Goal: Communication & Community: Ask a question

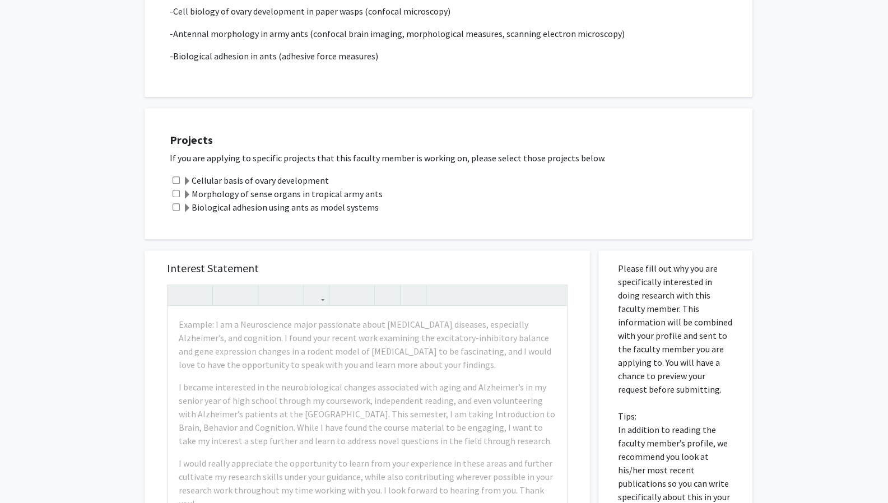
scroll to position [425, 0]
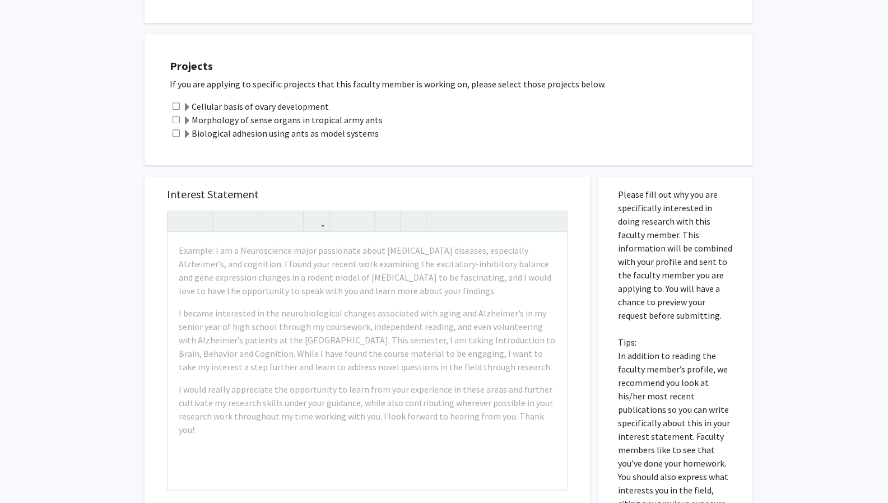
click at [362, 113] on label "Morphology of sense organs in tropical army ants" at bounding box center [283, 119] width 200 height 13
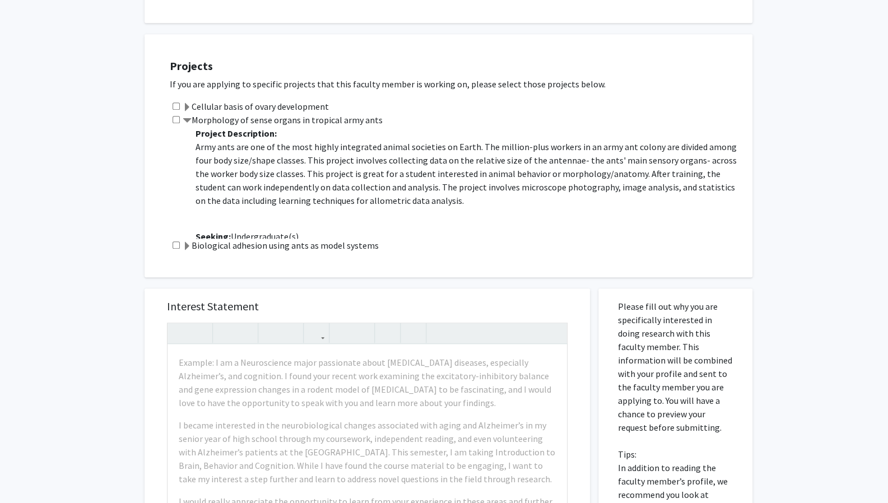
click at [177, 116] on input "checkbox" at bounding box center [176, 119] width 7 height 7
checkbox input "true"
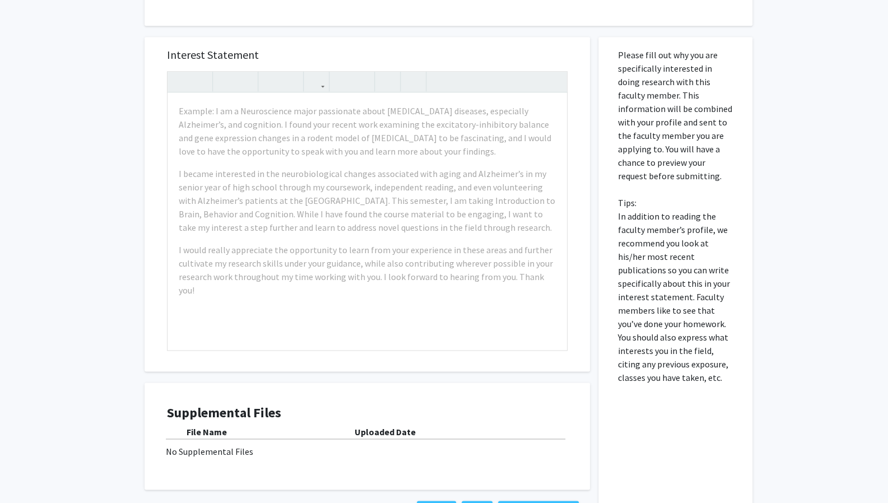
scroll to position [681, 0]
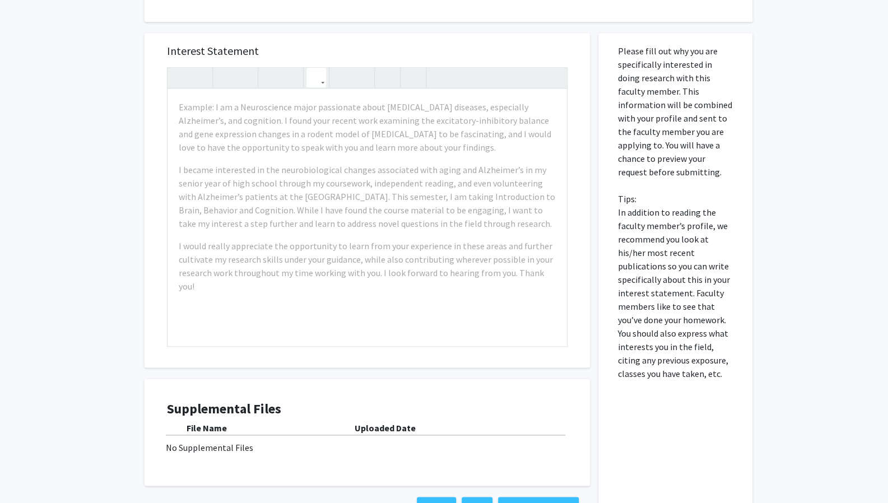
click at [317, 68] on icon "button" at bounding box center [317, 77] width 10 height 18
click at [438, 390] on div "Supplemental Files File Name Uploaded Date No Supplemental Files" at bounding box center [367, 432] width 423 height 85
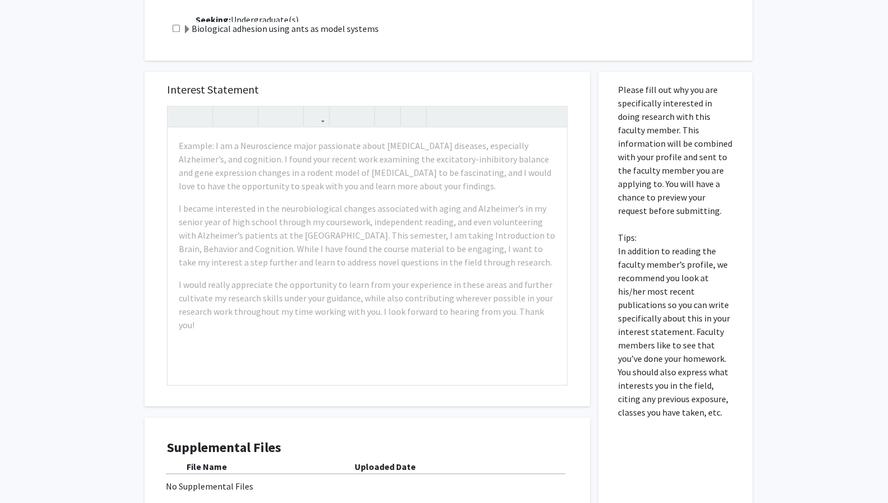
scroll to position [628, 0]
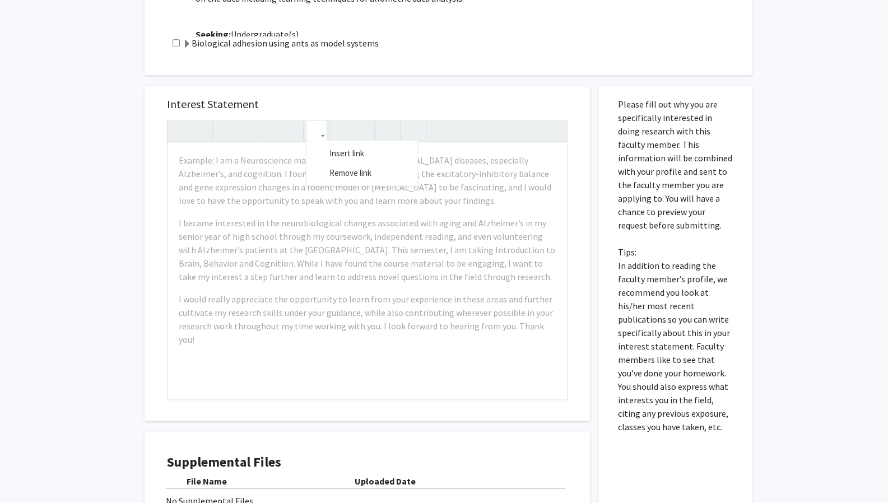
click at [318, 123] on icon "button" at bounding box center [317, 131] width 10 height 18
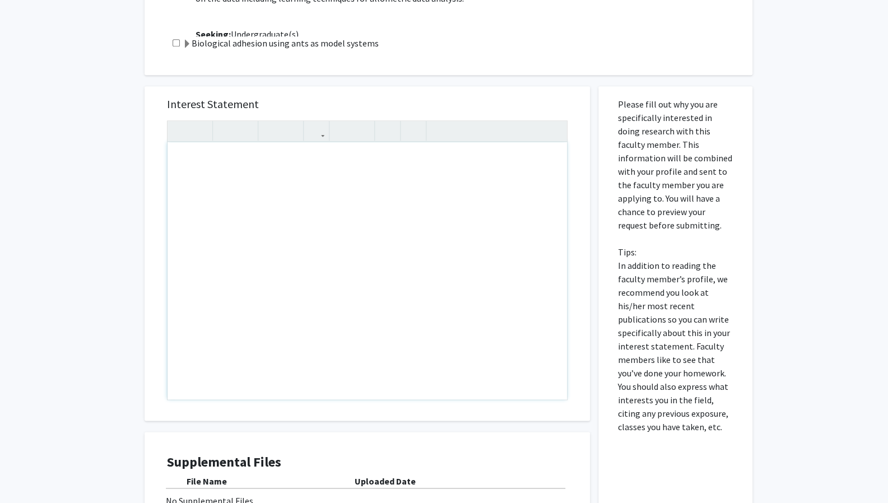
click at [400, 266] on div "Note to users with screen readers: Please press Alt+0 or Option+0 to deactivate…" at bounding box center [368, 270] width 400 height 257
paste div "Note to users with screen readers: Please press Alt+0 or Option+0 to deactivate…"
type textarea "<l>Ipsum Do. S’Ametcon, </a> <e>S doei temp incidid utlab etd magn. Al enim ad …"
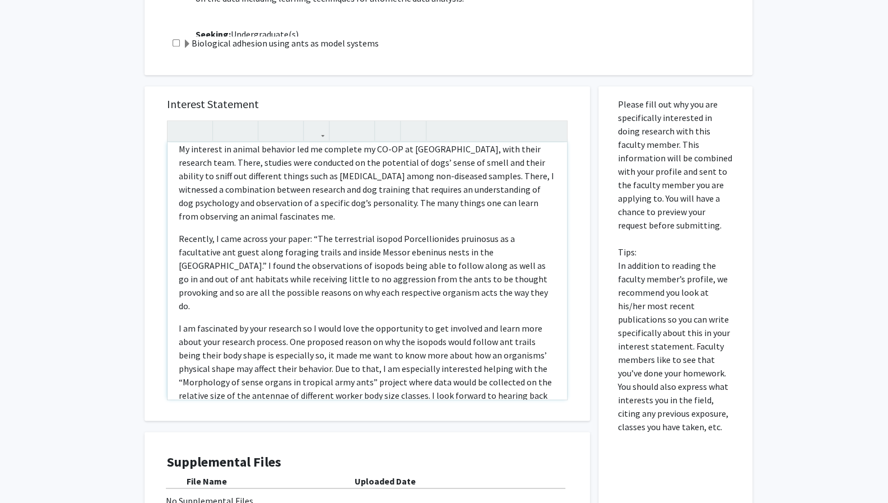
scroll to position [173, 0]
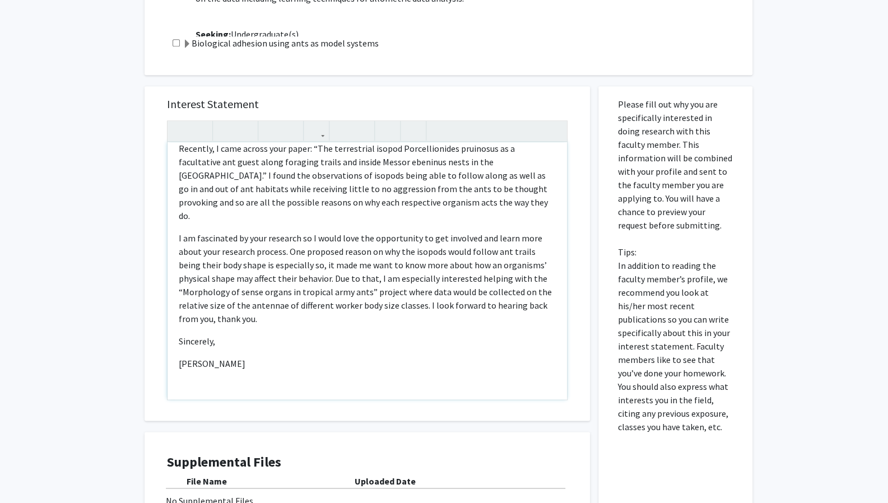
type textarea "<l>Ipsum Do. S’Ametcon, </a> <e>S doei temp incidid utlab etd magn. Al enim ad …"
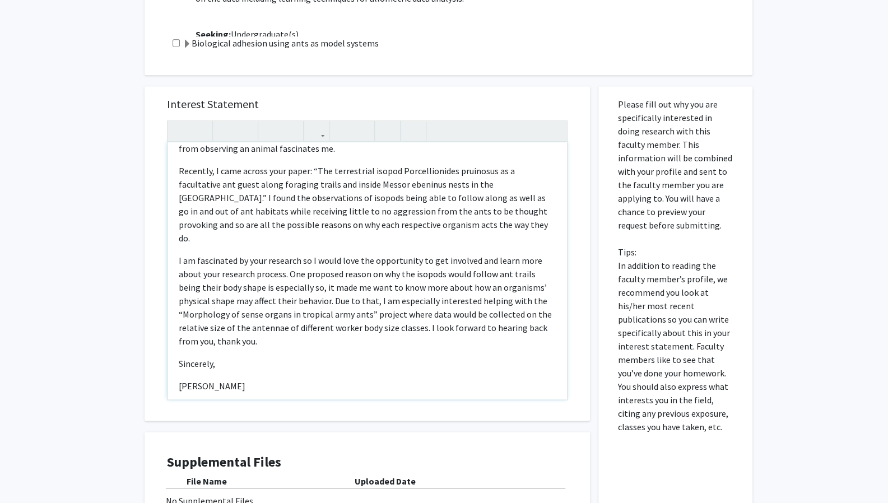
scroll to position [751, 0]
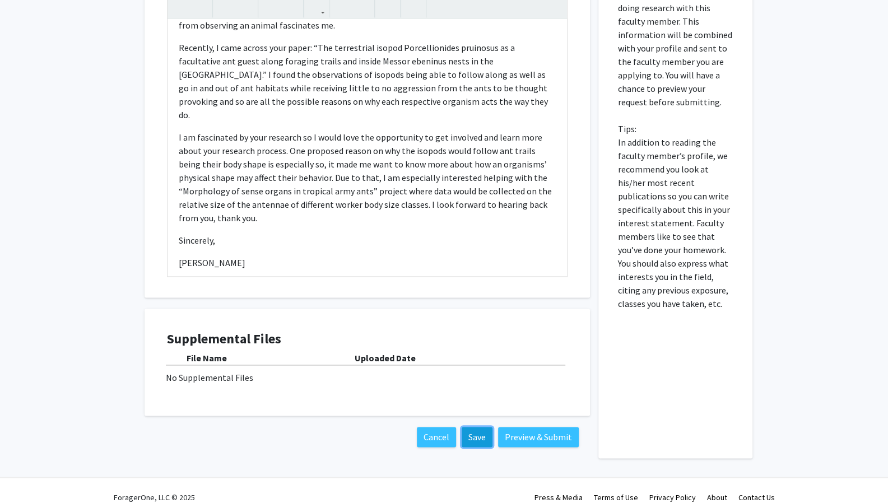
click at [480, 427] on button "Save" at bounding box center [477, 437] width 31 height 20
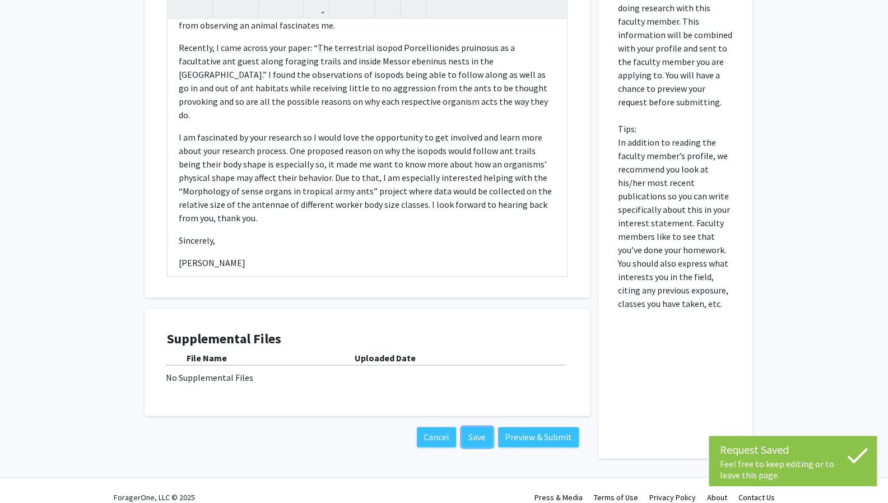
scroll to position [311, 0]
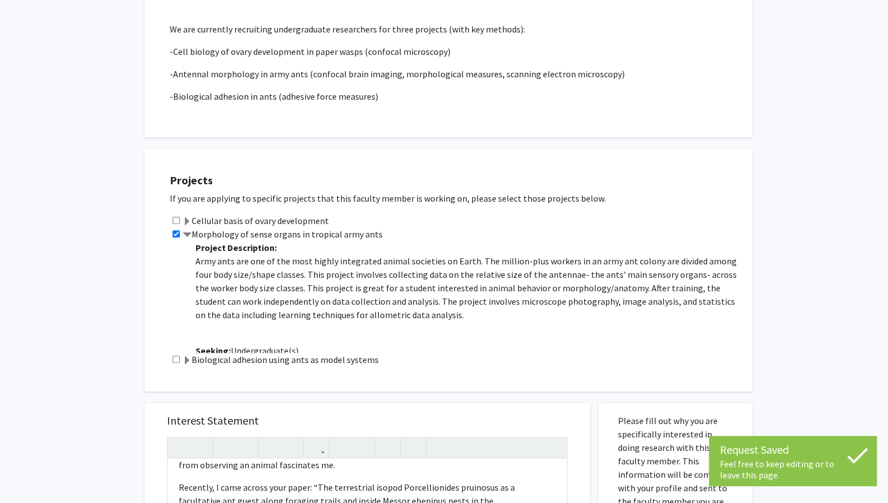
click at [185, 231] on span at bounding box center [187, 235] width 9 height 9
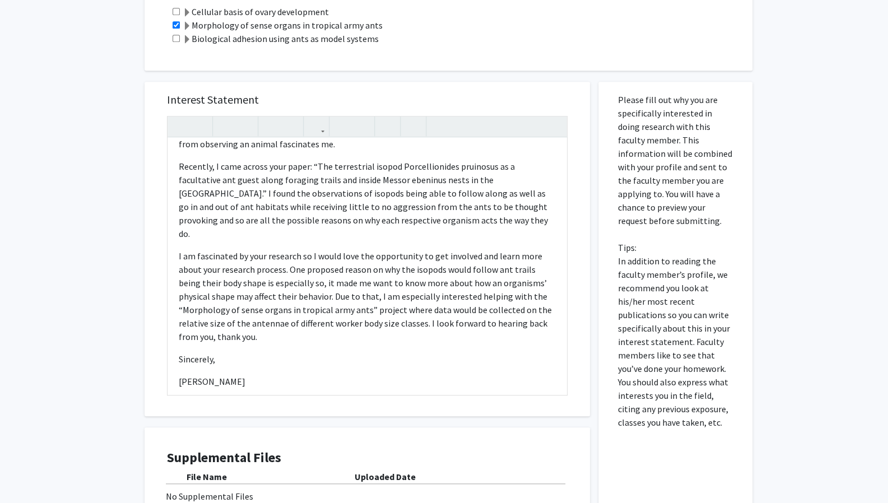
scroll to position [546, 0]
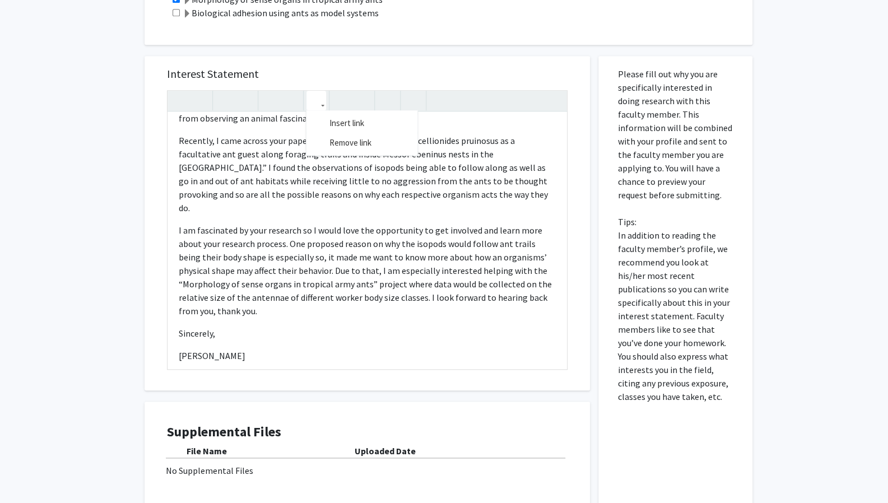
click at [312, 93] on icon "button" at bounding box center [317, 100] width 10 height 18
click at [279, 464] on div "No Supplemental Files" at bounding box center [367, 470] width 403 height 13
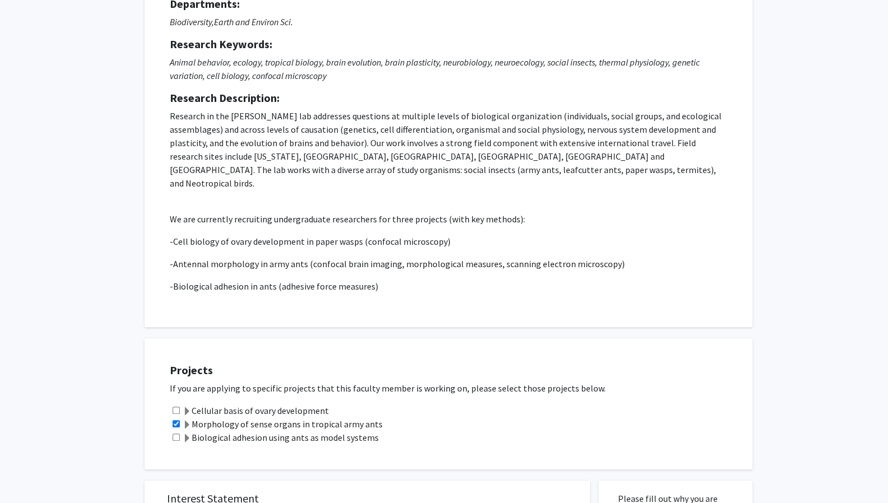
scroll to position [0, 0]
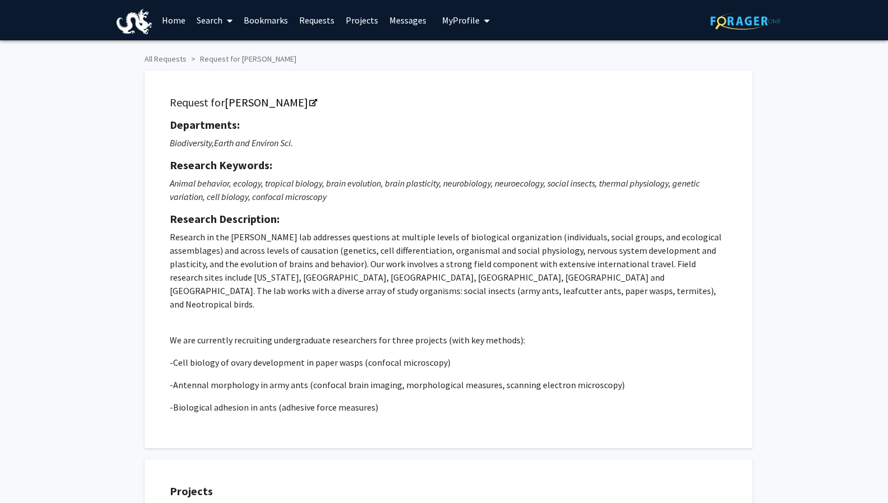
click at [457, 11] on button "My Profile" at bounding box center [466, 20] width 54 height 40
click at [502, 62] on span "View Profile" at bounding box center [512, 64] width 68 height 12
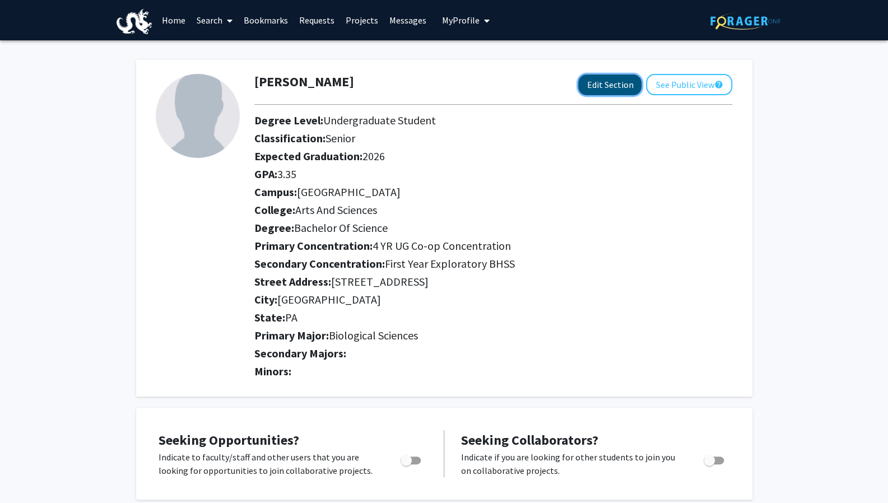
click at [601, 88] on button "Edit Section" at bounding box center [609, 85] width 63 height 21
select select "senior"
select select "2026"
select select "[GEOGRAPHIC_DATA]"
select select "Arts and Sciences"
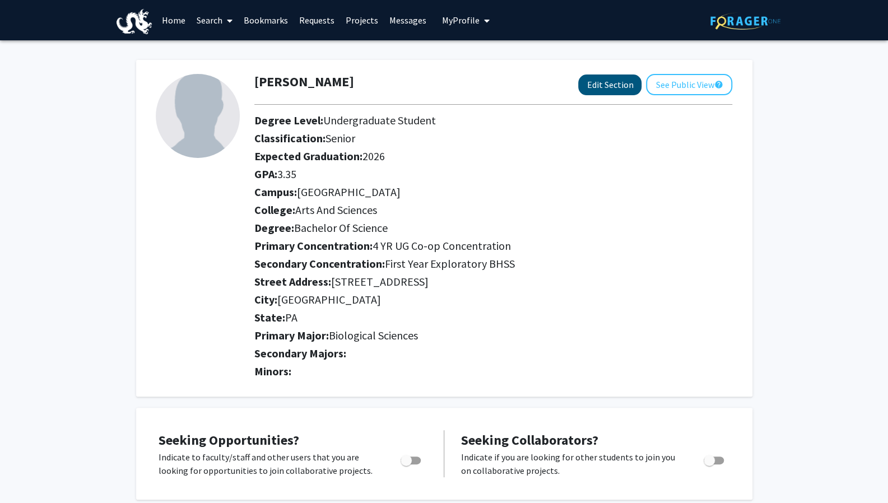
select select
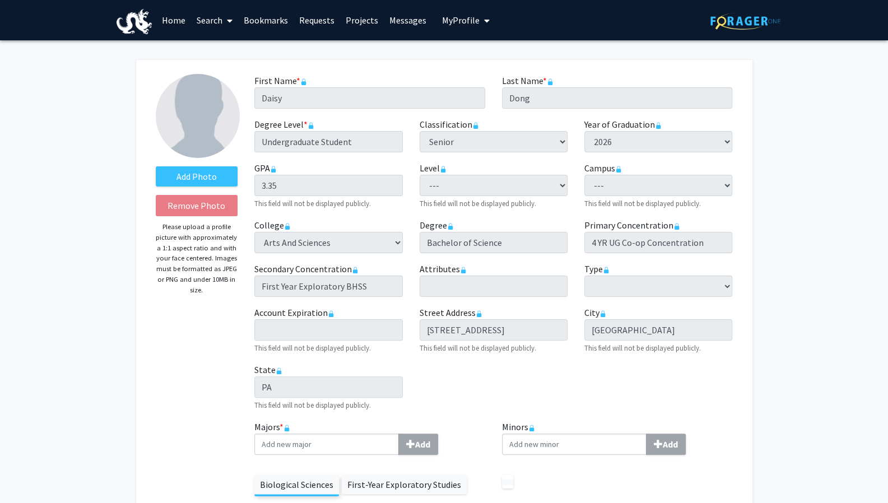
click at [502, 197] on div "Level required --- Undergraduate Quarter Undergraduate Semester This field will…" at bounding box center [493, 185] width 165 height 48
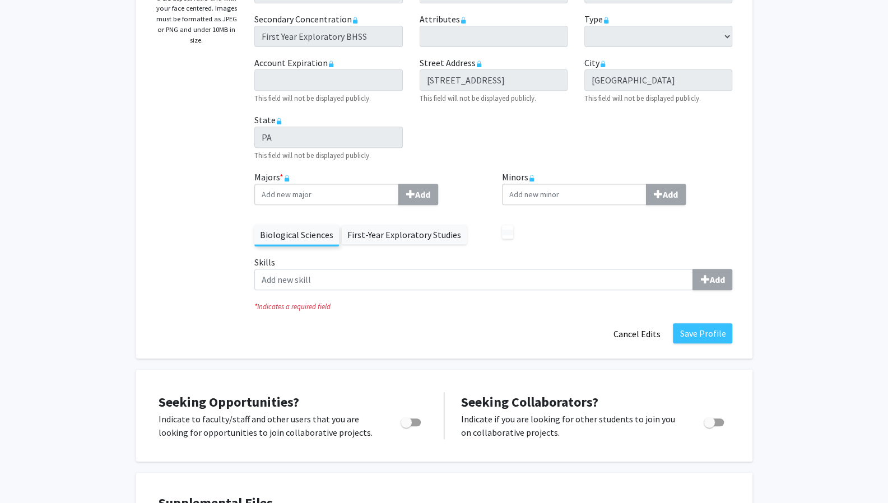
scroll to position [231, 0]
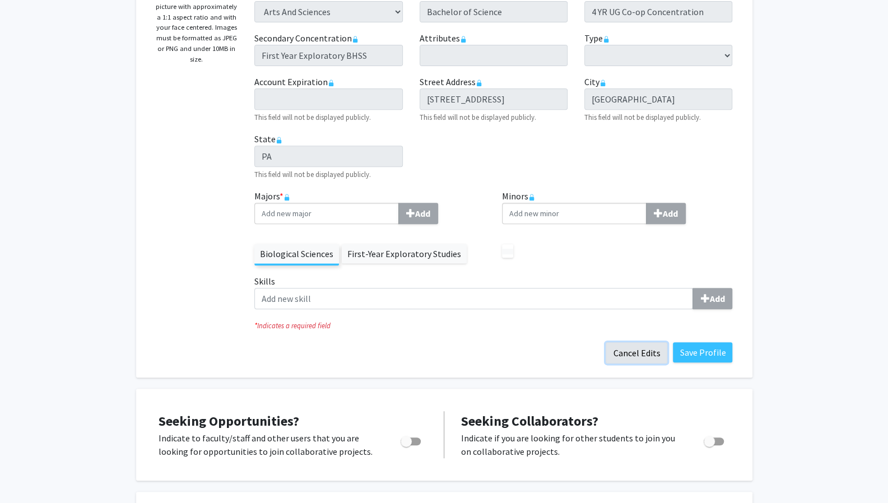
click at [657, 355] on button "Cancel Edits" at bounding box center [637, 352] width 62 height 21
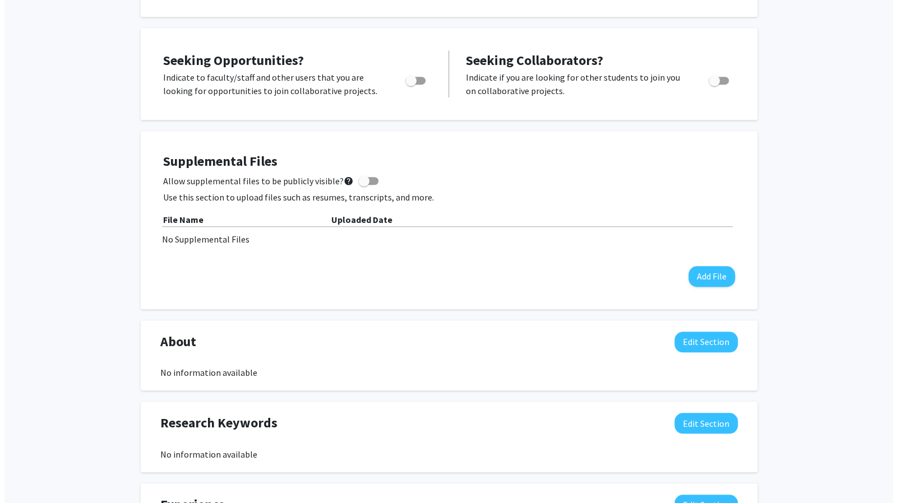
scroll to position [406, 0]
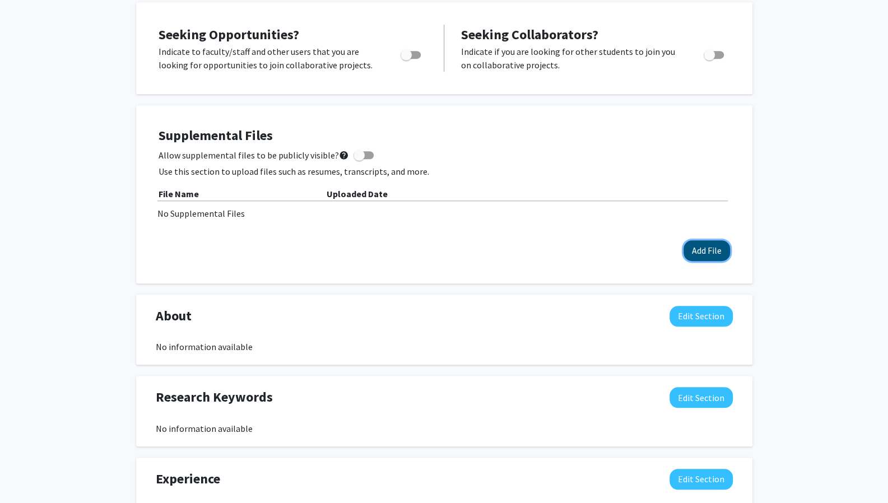
click at [699, 244] on button "Add File" at bounding box center [707, 250] width 47 height 21
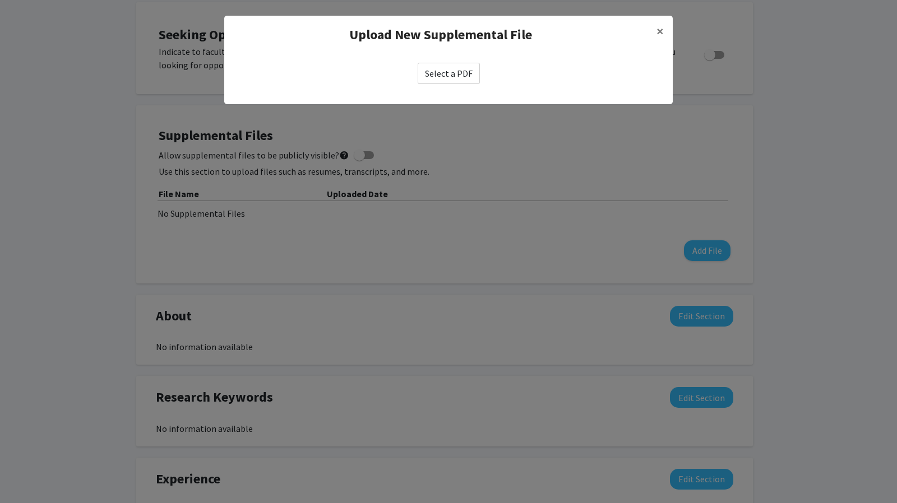
click at [444, 72] on label "Select a PDF" at bounding box center [449, 73] width 62 height 21
click at [0, 0] on input "Select a PDF" at bounding box center [0, 0] width 0 height 0
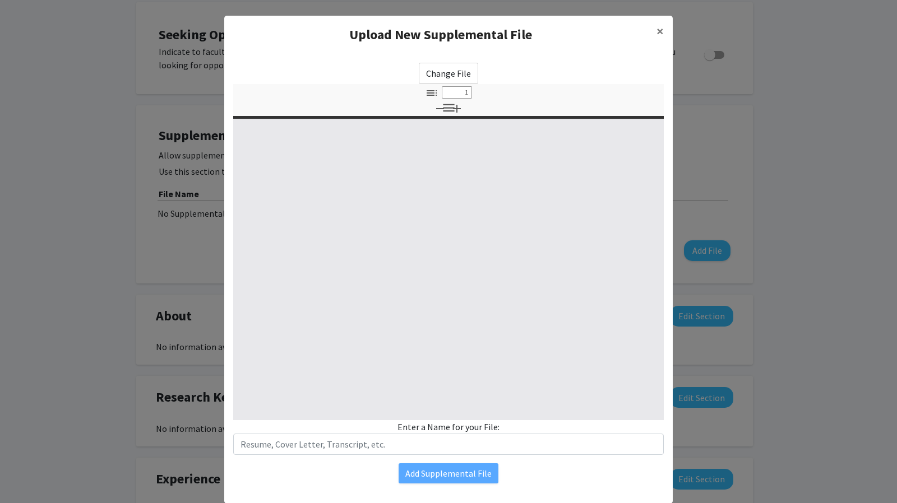
select select "custom"
type input "0"
select select "custom"
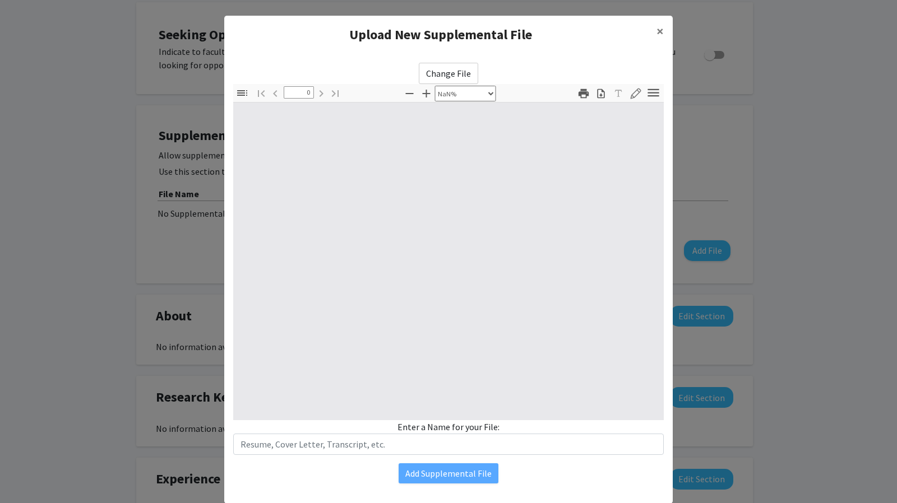
type input "1"
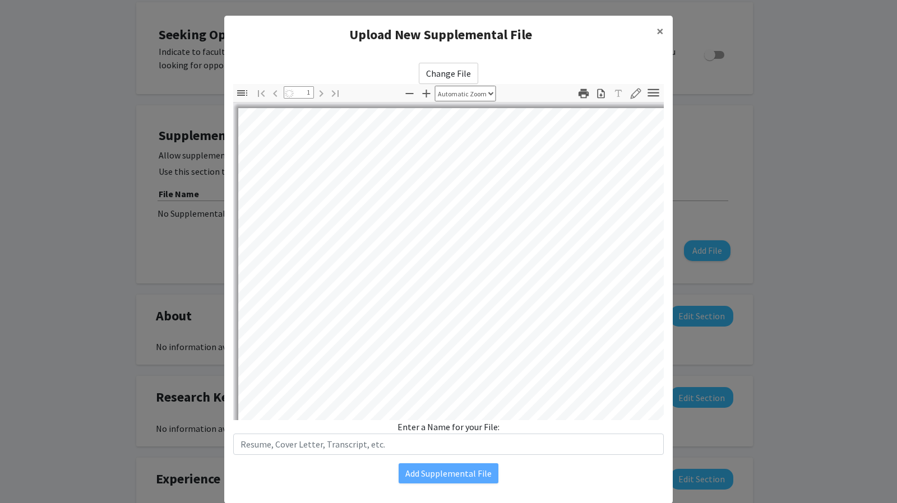
select select "auto"
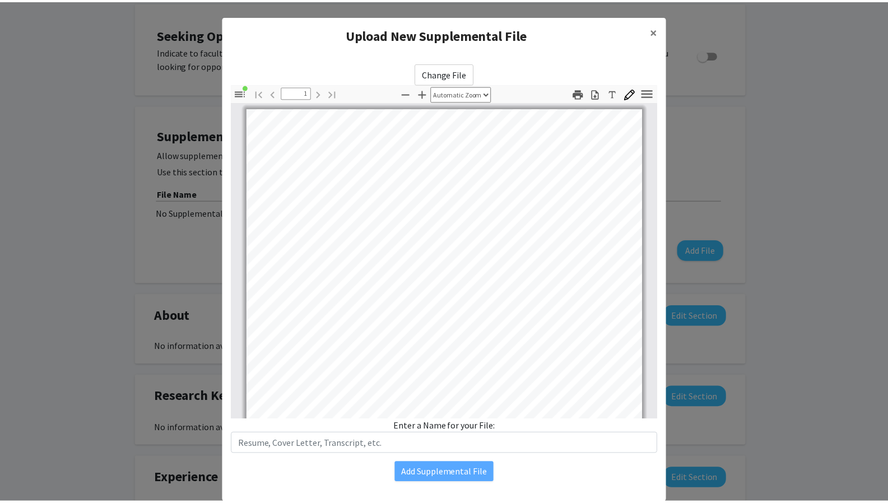
scroll to position [210, 0]
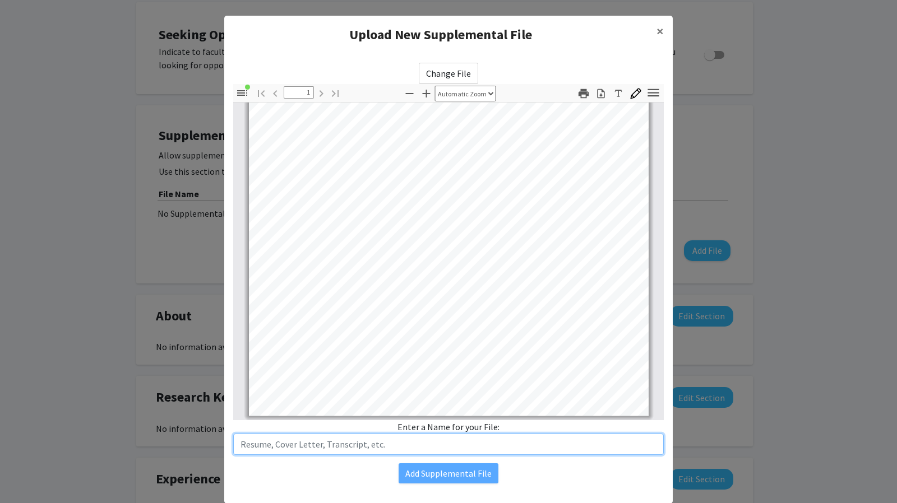
click at [433, 439] on input "text" at bounding box center [448, 444] width 430 height 21
type input "Resume"
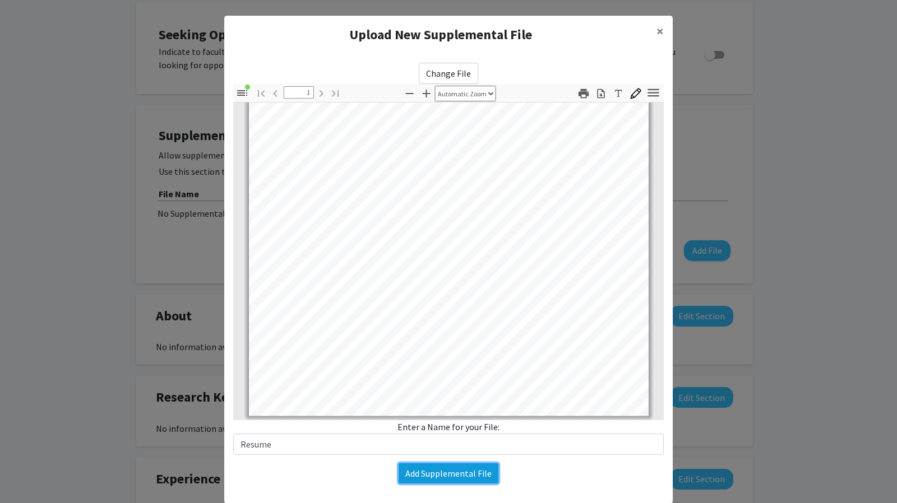
click at [433, 481] on button "Add Supplemental File" at bounding box center [448, 474] width 100 height 20
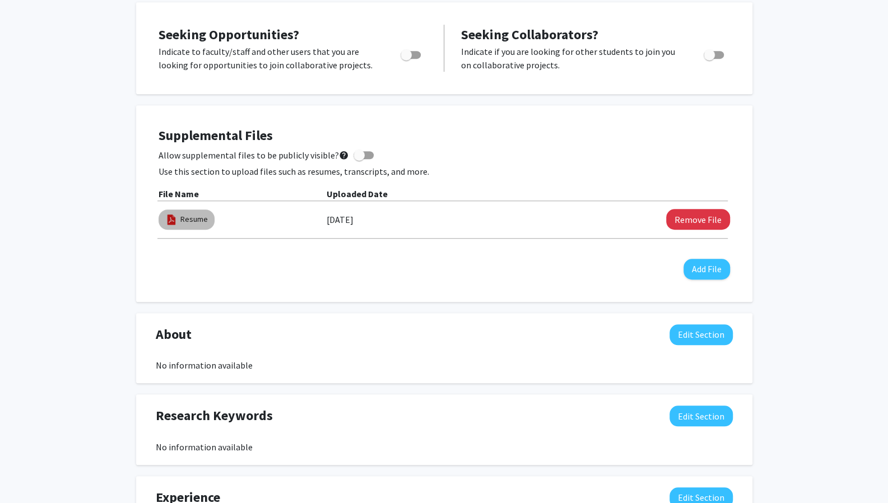
click at [186, 212] on mat-chip "Resume" at bounding box center [187, 220] width 56 height 20
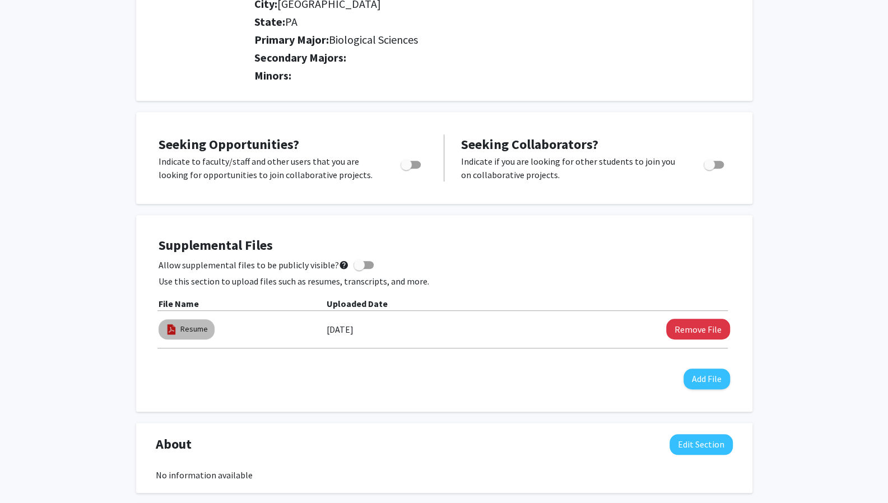
scroll to position [0, 0]
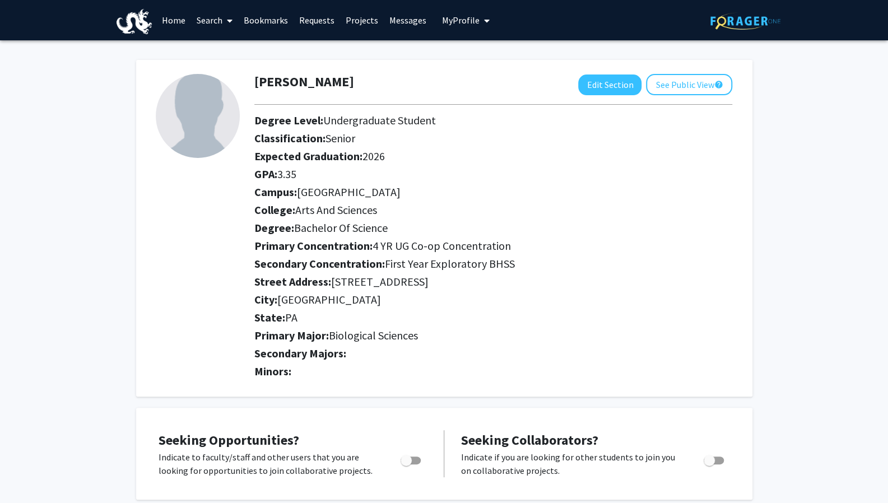
click at [451, 21] on span "My Profile" at bounding box center [461, 20] width 38 height 11
click at [322, 104] on hr at bounding box center [493, 104] width 478 height 1
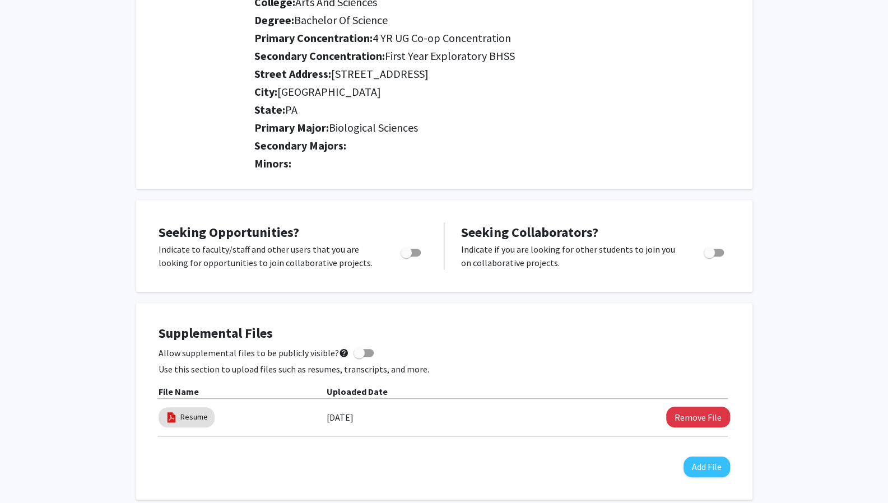
scroll to position [224, 0]
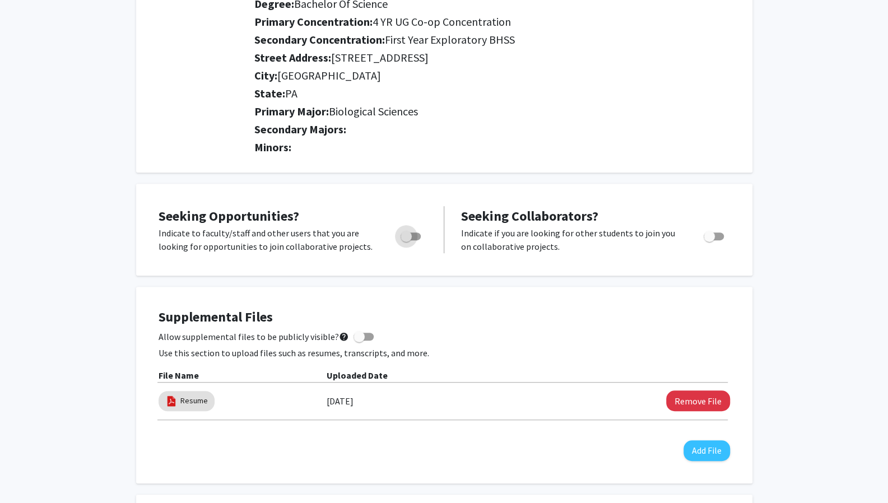
click at [414, 233] on span "Toggle" at bounding box center [411, 237] width 20 height 8
click at [406, 240] on input "Are you actively seeking opportunities?" at bounding box center [406, 240] width 1 height 1
click at [414, 232] on span "Toggle" at bounding box center [415, 236] width 11 height 11
click at [406, 240] on input "Are you actively seeking opportunities?" at bounding box center [406, 240] width 1 height 1
checkbox input "false"
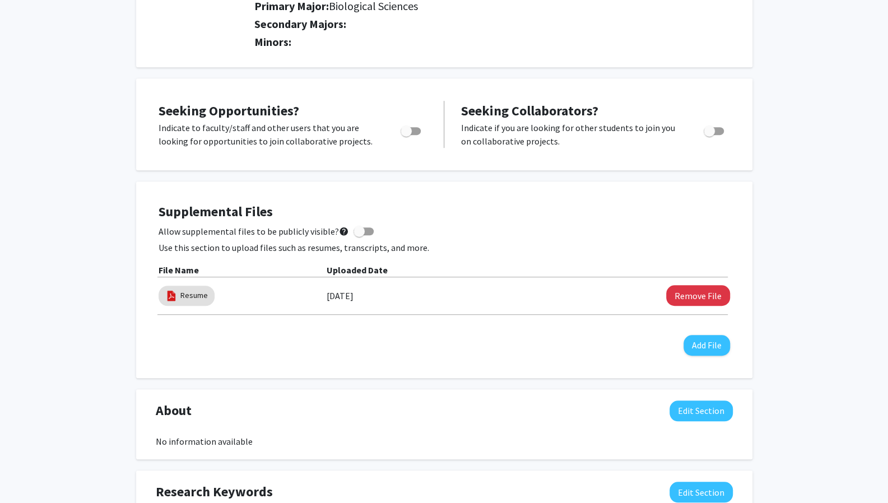
scroll to position [0, 0]
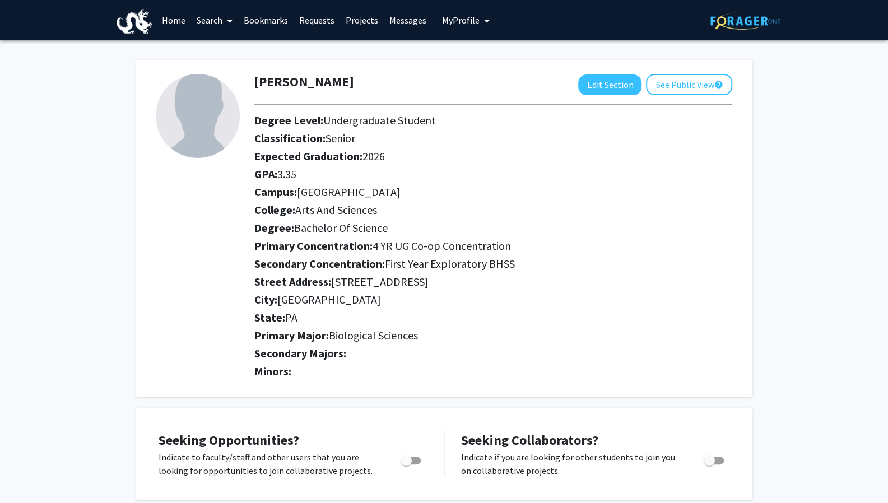
click at [390, 25] on link "Messages" at bounding box center [408, 20] width 48 height 39
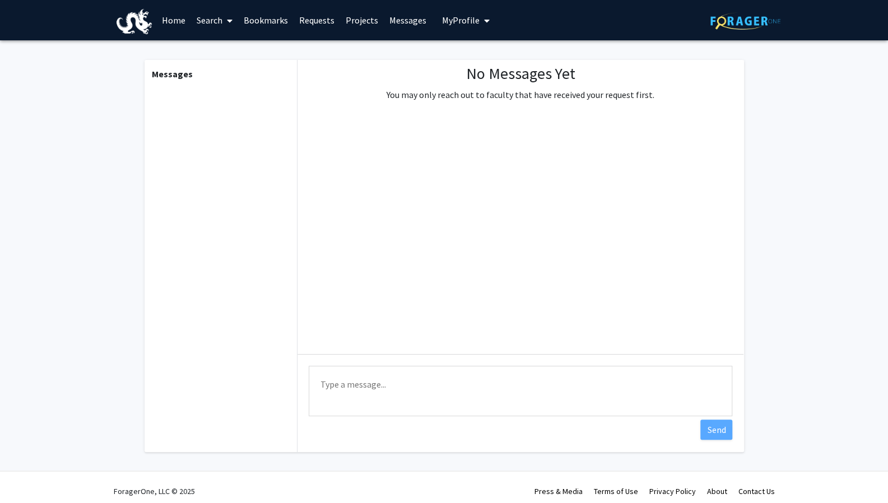
click at [360, 20] on link "Projects" at bounding box center [362, 20] width 44 height 39
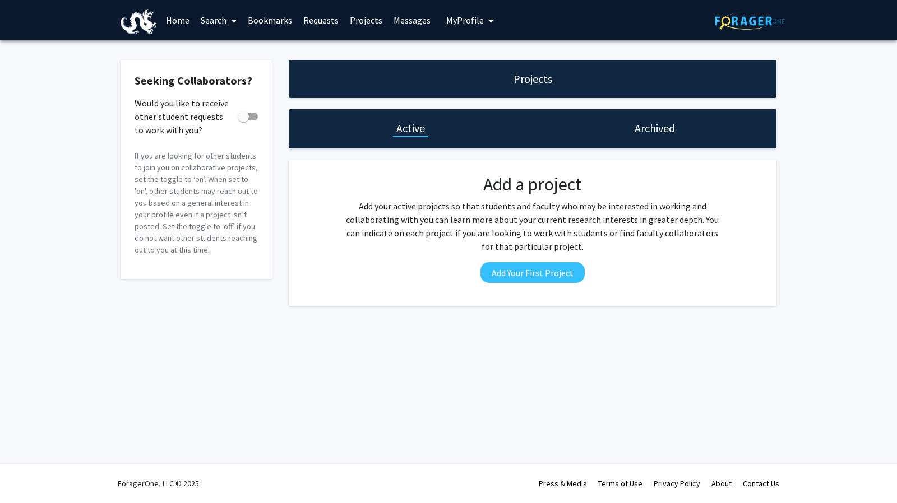
click at [305, 25] on link "Requests" at bounding box center [321, 20] width 47 height 39
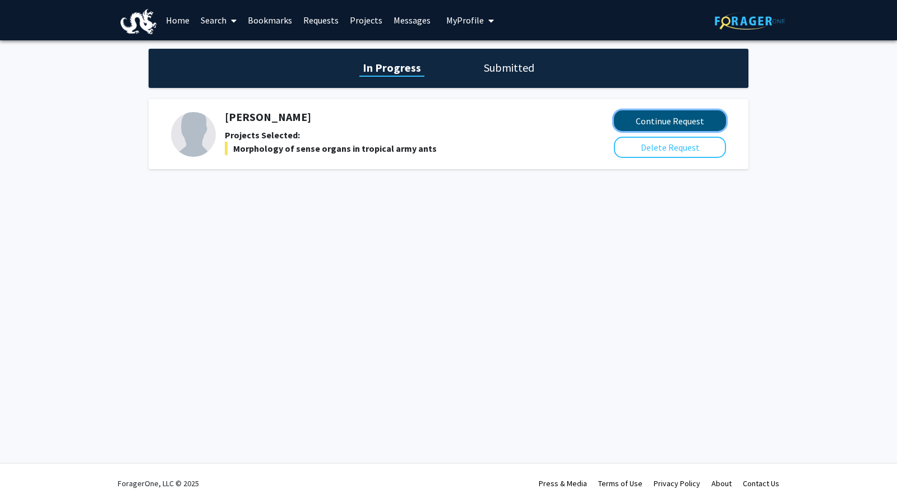
click at [640, 113] on button "Continue Request" at bounding box center [670, 120] width 112 height 21
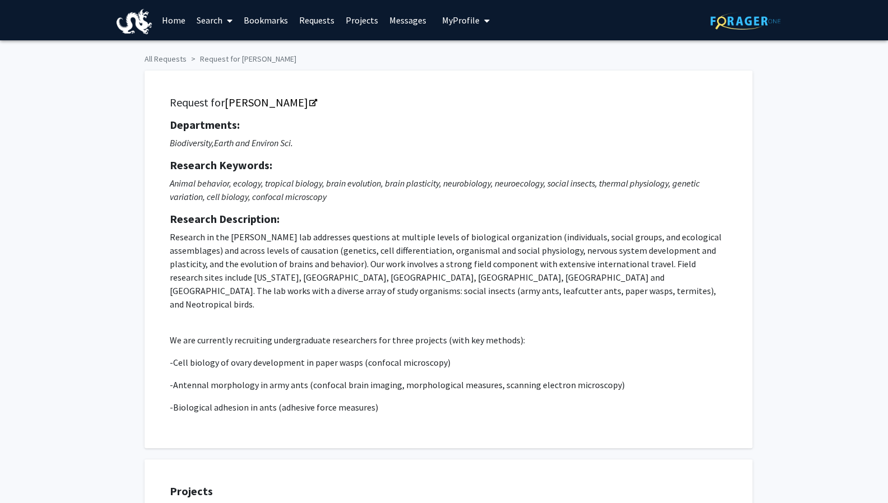
checkbox input "true"
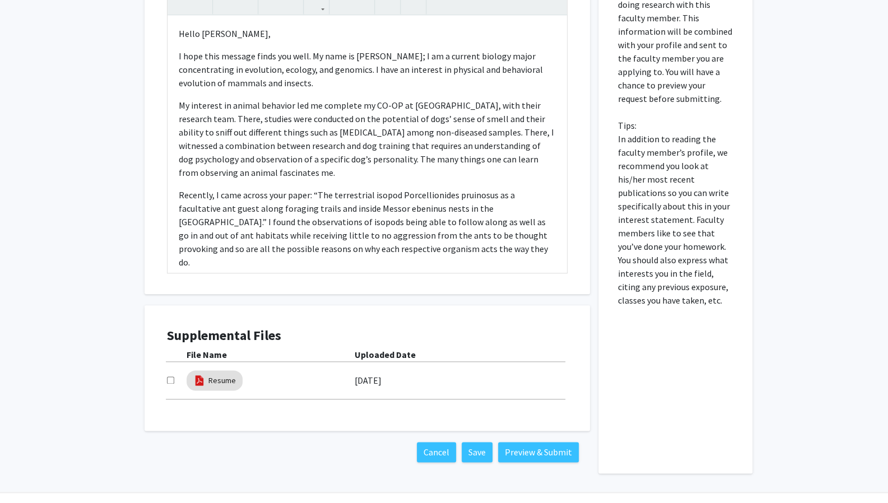
scroll to position [646, 0]
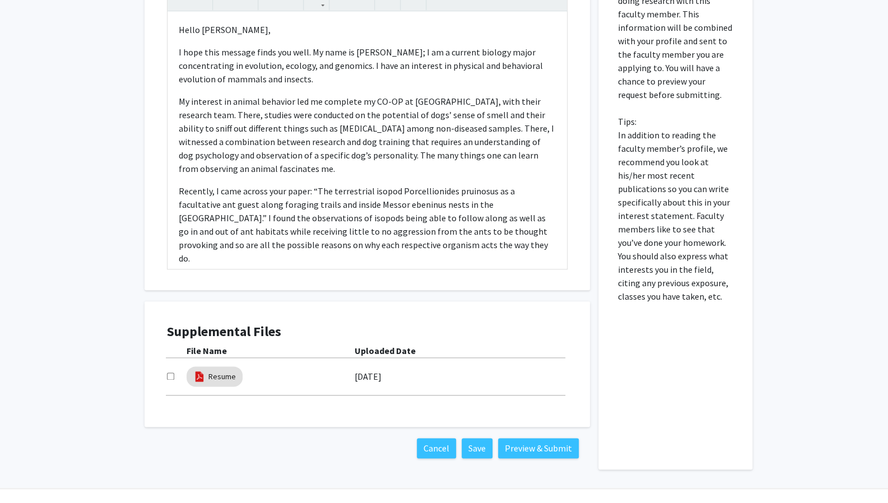
click at [330, 371] on div "Resume" at bounding box center [271, 377] width 168 height 26
click at [169, 373] on input "checkbox" at bounding box center [170, 376] width 7 height 7
checkbox input "true"
click at [480, 438] on button "Save" at bounding box center [477, 448] width 31 height 20
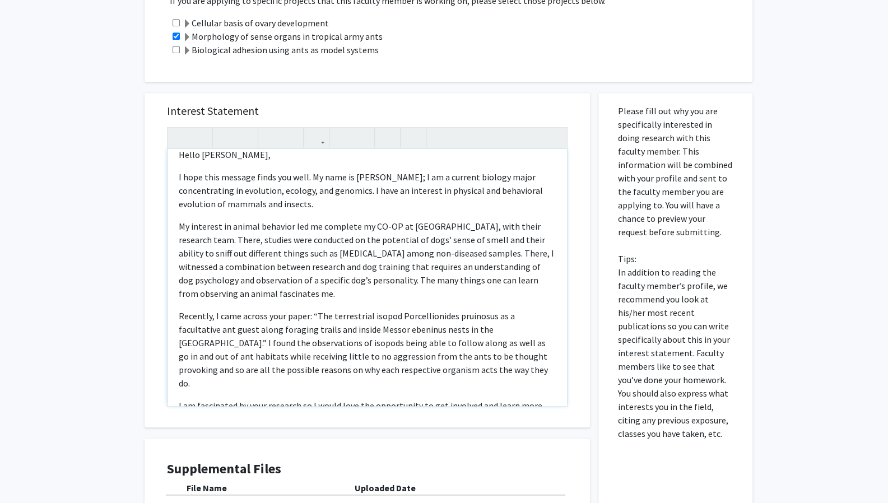
scroll to position [0, 0]
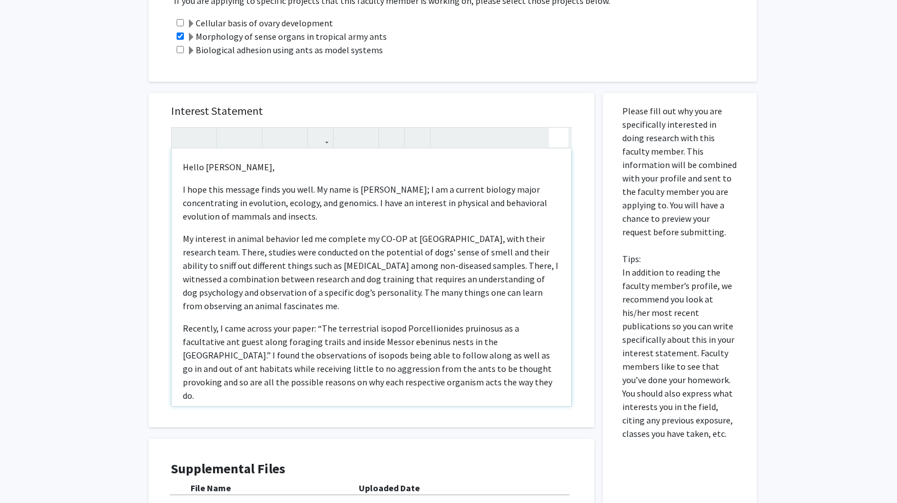
click at [553, 127] on div "Hello [PERSON_NAME], I hope this message finds you well. My name is [PERSON_NAM…" at bounding box center [371, 267] width 401 height 280
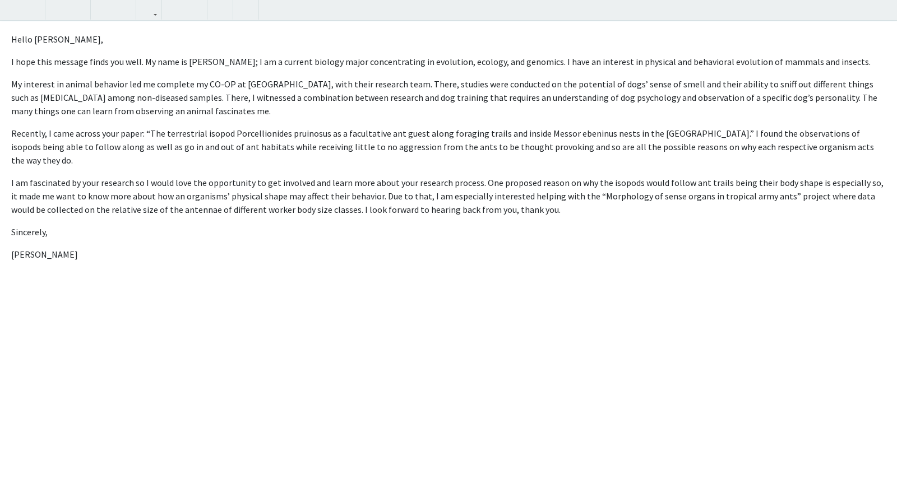
click at [868, 101] on p "My interest in animal behavior led me complete my CO-OP at [GEOGRAPHIC_DATA], w…" at bounding box center [448, 97] width 874 height 40
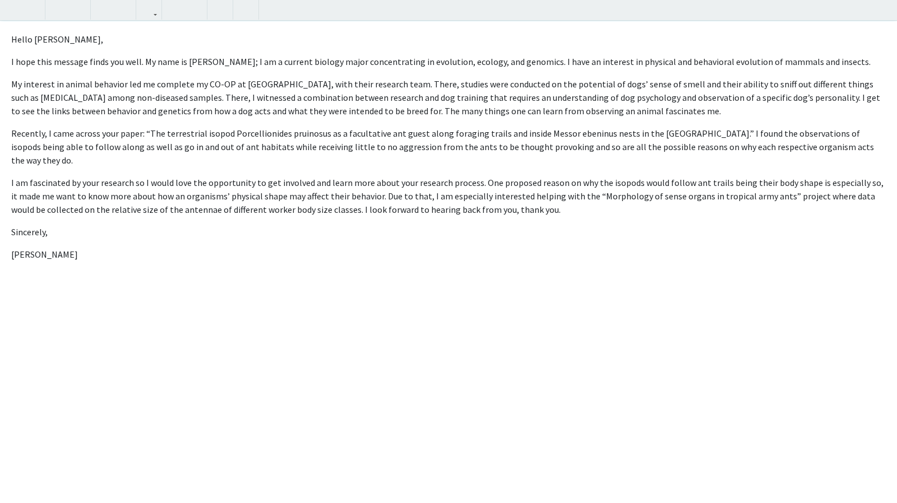
click at [699, 113] on p "My interest in animal behavior led me complete my CO-OP at [GEOGRAPHIC_DATA], w…" at bounding box center [448, 97] width 874 height 40
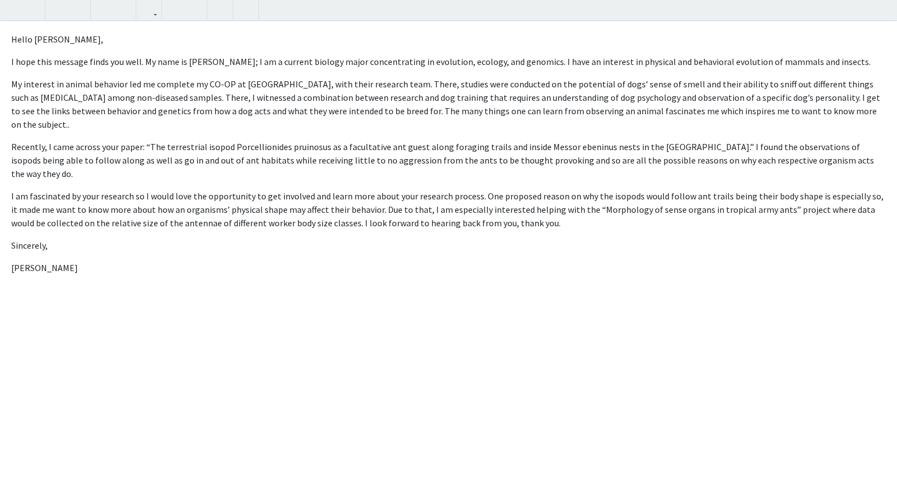
click at [61, 164] on p "Recently, I came across your paper: “The terrestrial isopod Porcellionides prui…" at bounding box center [448, 160] width 874 height 40
click at [521, 163] on p "Recently, I came across your paper: “The terrestrial isopod Porcellionides prui…" at bounding box center [448, 160] width 874 height 40
drag, startPoint x: 541, startPoint y: 159, endPoint x: 525, endPoint y: 162, distance: 17.1
click at [525, 162] on p "Recently, I came across your paper: “The terrestrial isopod Porcellionides prui…" at bounding box center [448, 160] width 874 height 40
click at [527, 162] on p "Recently, I came across your paper: “The terrestrial isopod Porcellionides prui…" at bounding box center [448, 160] width 874 height 40
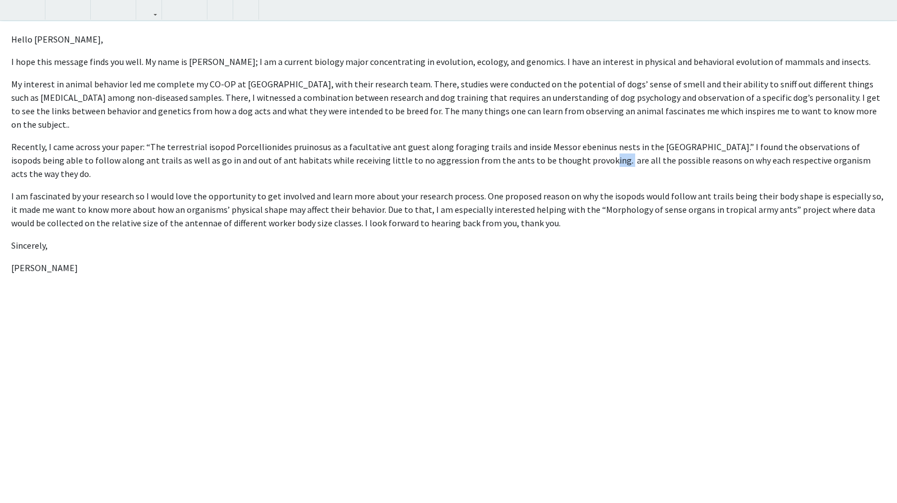
drag, startPoint x: 539, startPoint y: 164, endPoint x: 524, endPoint y: 165, distance: 15.2
click at [524, 165] on p "Recently, I came across your paper: “The terrestrial isopod Porcellionides prui…" at bounding box center [448, 160] width 874 height 40
drag, startPoint x: 536, startPoint y: 146, endPoint x: 565, endPoint y: 147, distance: 29.2
click at [565, 147] on p "Recently, I came across your paper: “The terrestrial isopod Porcellionides prui…" at bounding box center [448, 160] width 874 height 40
click at [553, 147] on p "Recently, I came across your paper: “The terrestrial isopod Porcellionides prui…" at bounding box center [448, 160] width 874 height 40
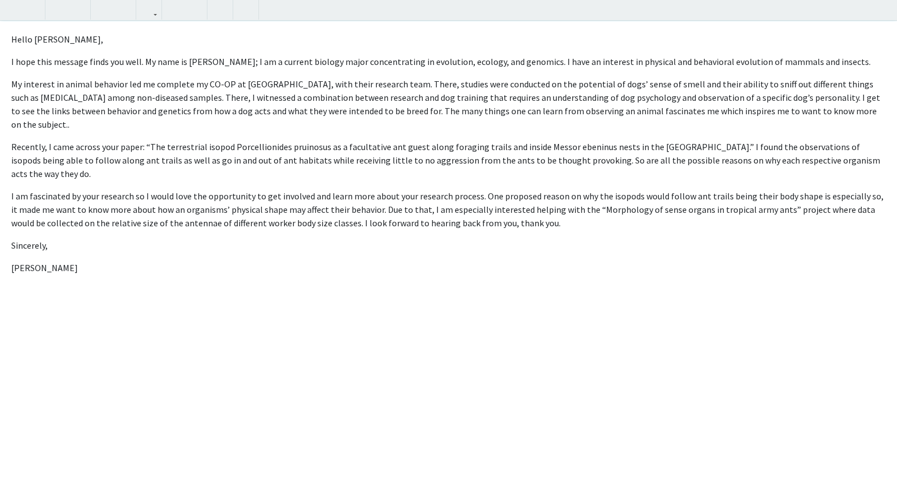
click at [840, 161] on p "Recently, I came across your paper: “The terrestrial isopod Porcellionides prui…" at bounding box center [448, 160] width 874 height 40
drag, startPoint x: 525, startPoint y: 163, endPoint x: 558, endPoint y: 162, distance: 33.6
click at [558, 162] on p "Recently, I came across your paper: “The terrestrial isopod Porcellionides prui…" at bounding box center [448, 160] width 874 height 40
click at [469, 214] on p "I am fascinated by your research so I would love the opportunity to get involve…" at bounding box center [448, 209] width 874 height 40
click at [472, 212] on p "I am fascinated by your research so I would love the opportunity to get involve…" at bounding box center [448, 209] width 874 height 40
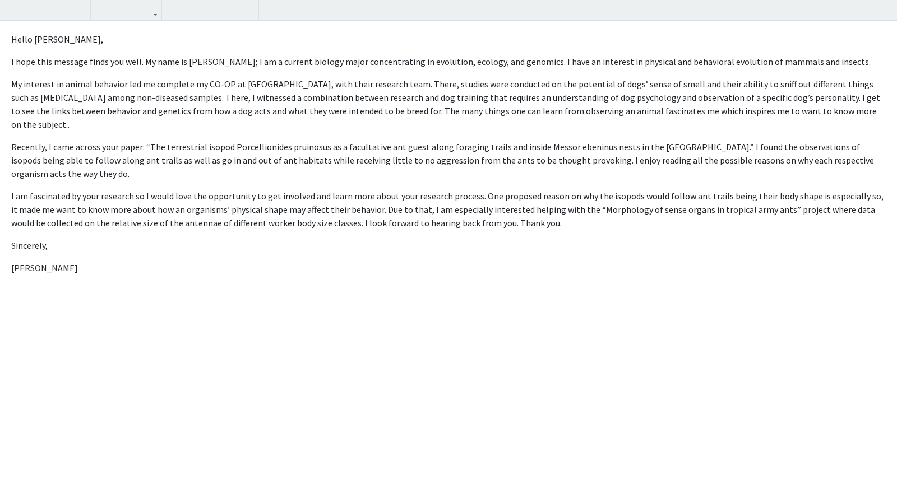
type textarea "<l>Ipsum Do. S’Ametcon, </a> <e>S doei temp incidid utlab etd magn. Al enim ad …"
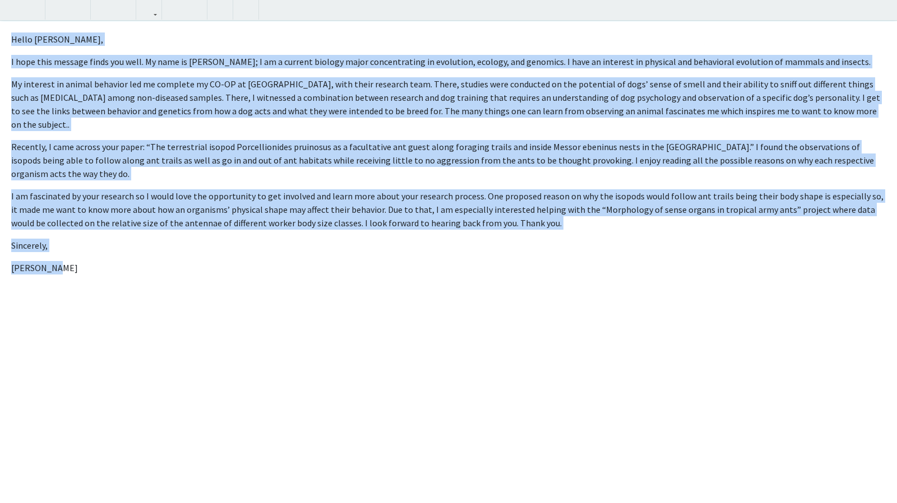
drag, startPoint x: 8, startPoint y: 36, endPoint x: 131, endPoint y: 302, distance: 292.6
click at [131, 302] on div "Hello [PERSON_NAME], I hope this message finds you well. My name is [PERSON_NAM…" at bounding box center [448, 262] width 897 height 483
copy div "Lorem Ip. D’Sitamet, C adip elit seddoei tempo inc utla. Et dolo ma Aliqu; E ad…"
click at [131, 302] on div "Hello [PERSON_NAME], I hope this message finds you well. My name is [PERSON_NAM…" at bounding box center [448, 262] width 897 height 483
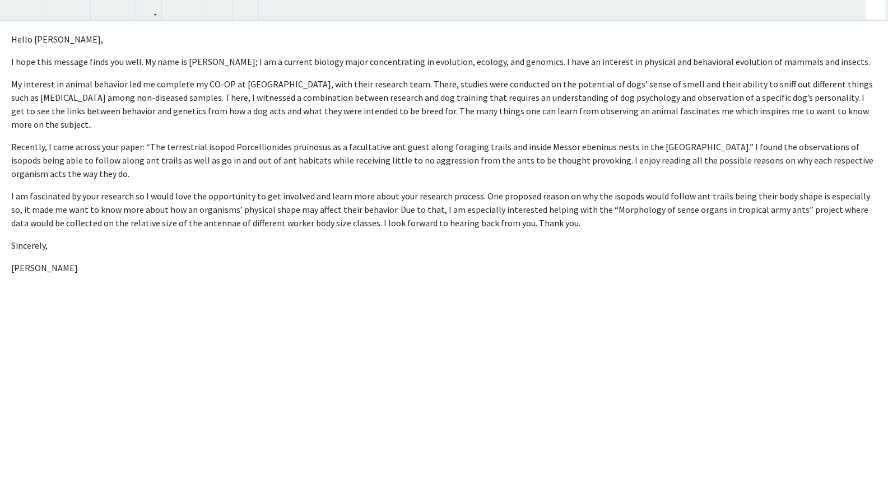
click at [887, 5] on div "All Requests Request for [PERSON_NAME] Request for [PERSON_NAME] Departments: B…" at bounding box center [444, 15] width 888 height 968
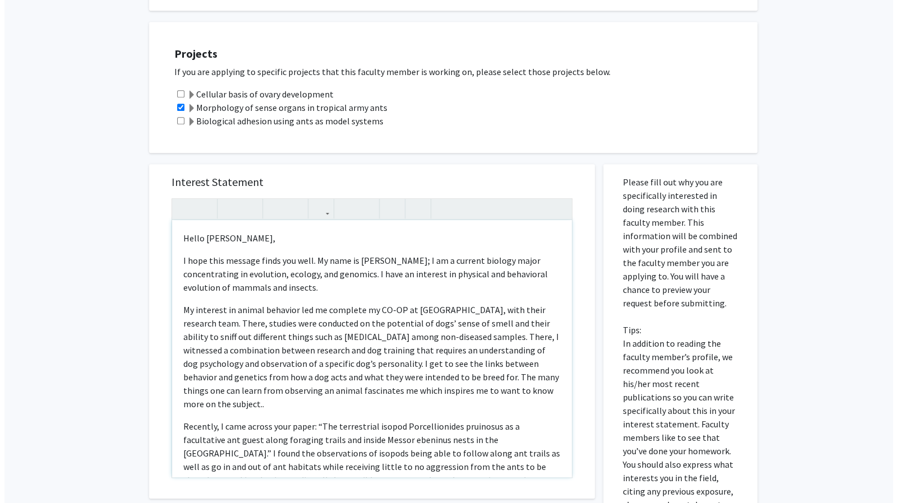
scroll to position [657, 0]
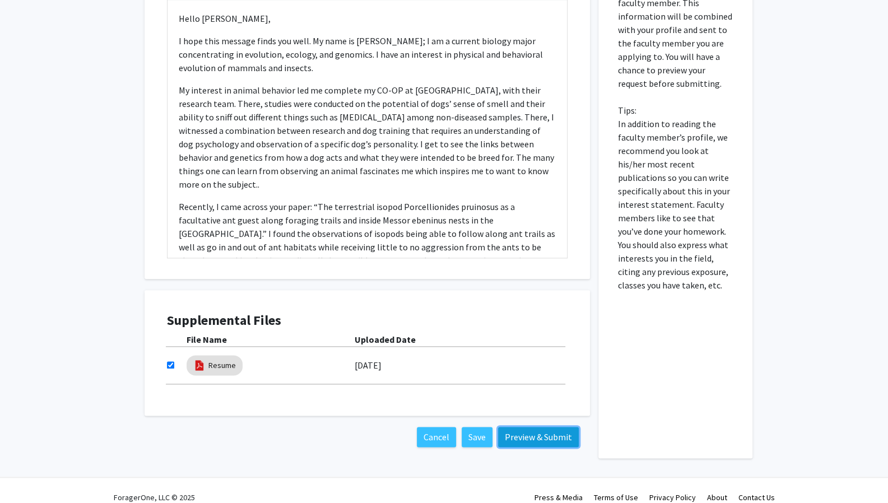
click at [537, 427] on button "Preview & Submit" at bounding box center [538, 437] width 81 height 20
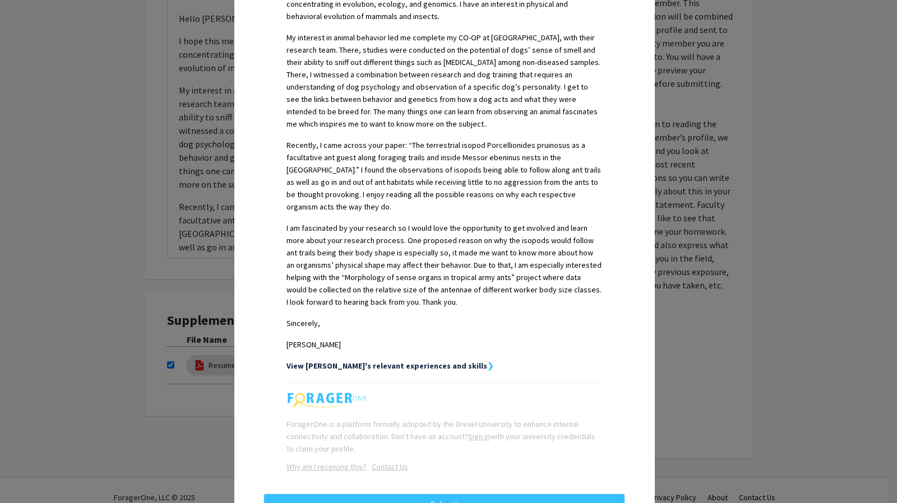
scroll to position [379, 0]
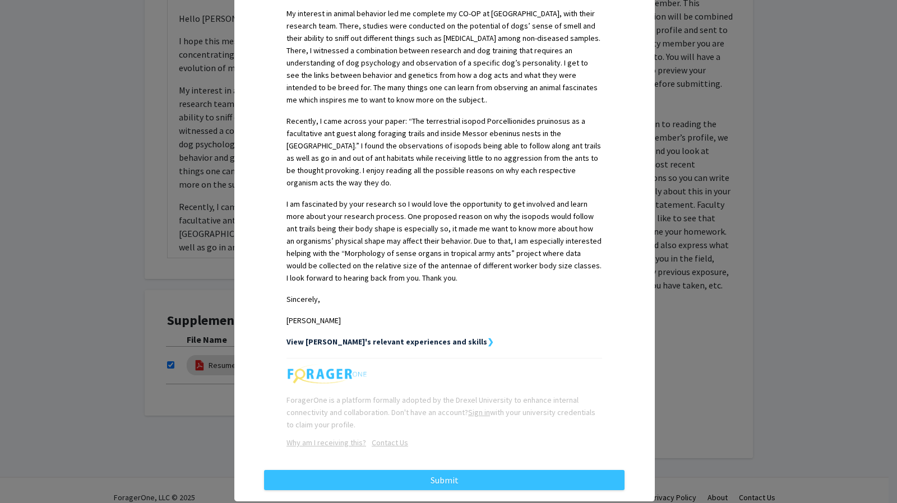
click at [407, 337] on strong "View [PERSON_NAME]'s relevant experiences and skills" at bounding box center [386, 342] width 201 height 10
click at [432, 337] on strong "View [PERSON_NAME]'s relevant experiences and skills" at bounding box center [386, 342] width 201 height 10
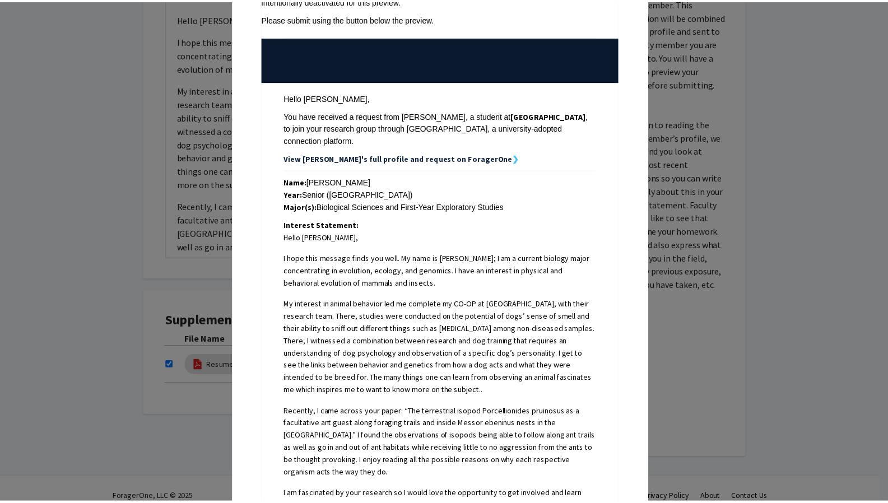
scroll to position [0, 0]
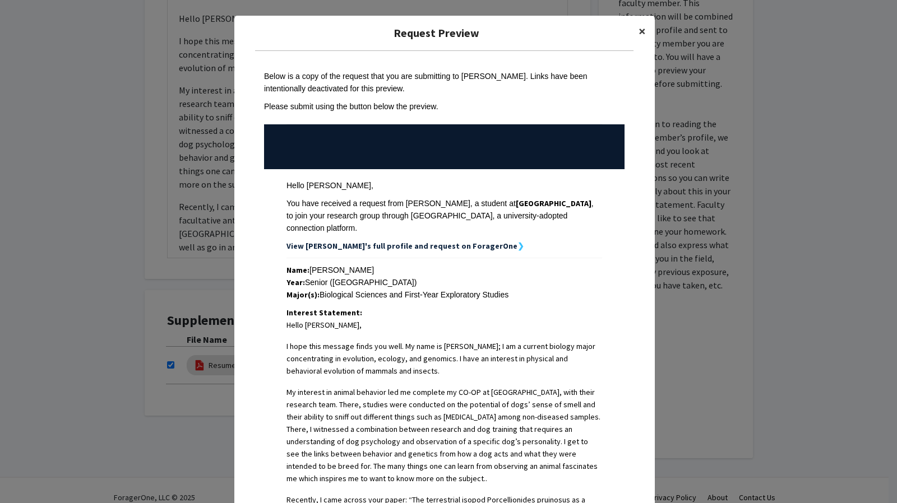
click at [631, 31] on button "×" at bounding box center [641, 31] width 25 height 31
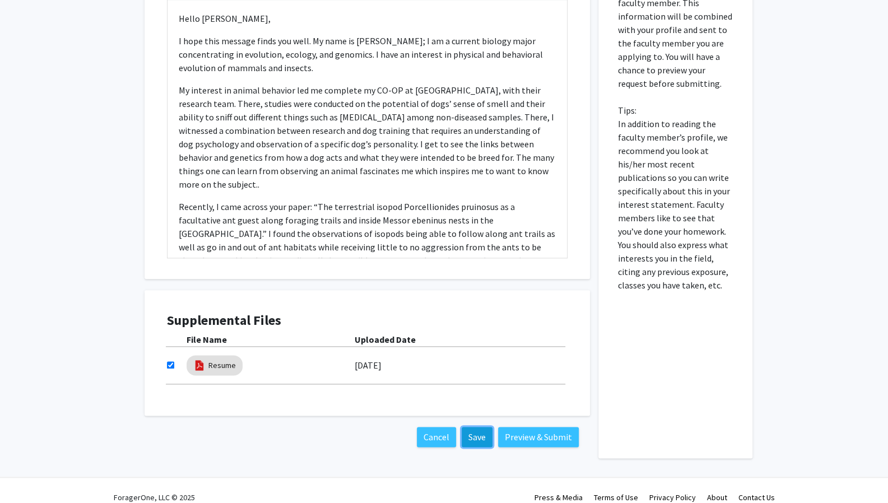
click at [475, 427] on button "Save" at bounding box center [477, 437] width 31 height 20
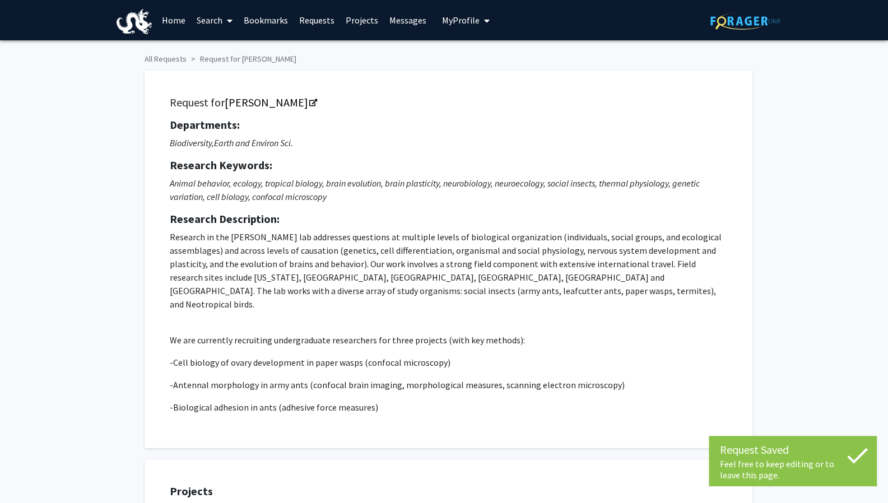
click at [462, 17] on span "My Profile" at bounding box center [461, 20] width 38 height 11
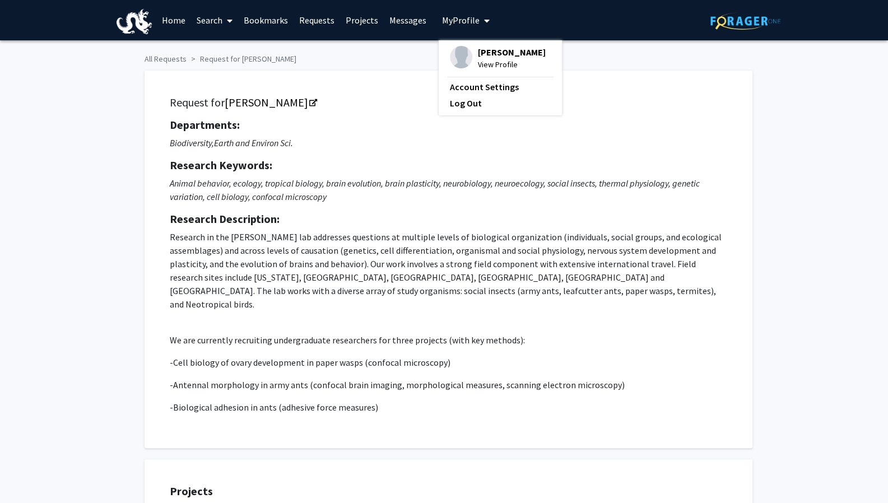
click at [480, 63] on span "View Profile" at bounding box center [512, 64] width 68 height 12
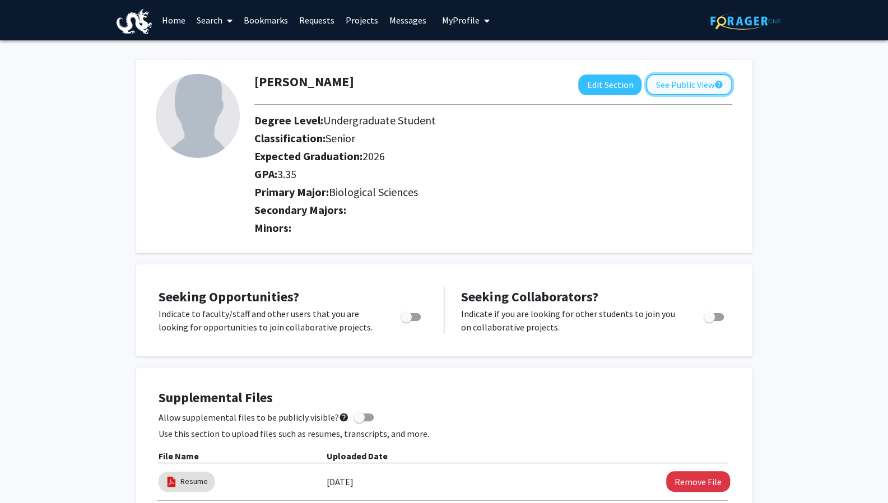
click at [698, 87] on button "See Public View help" at bounding box center [689, 84] width 86 height 21
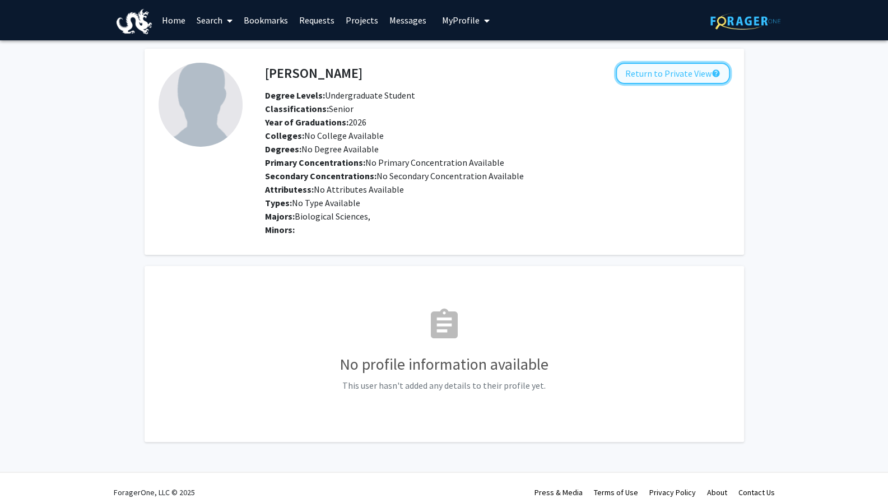
click at [696, 81] on button "Return to Private View help" at bounding box center [673, 73] width 114 height 21
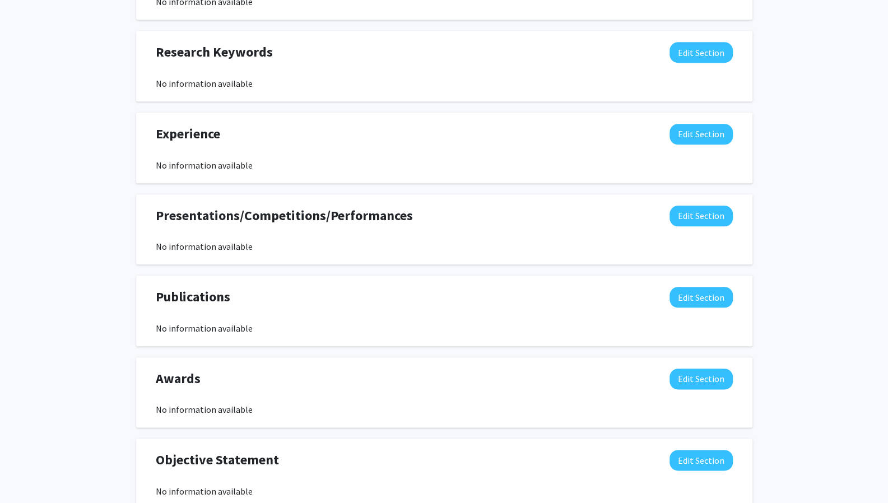
scroll to position [618, 0]
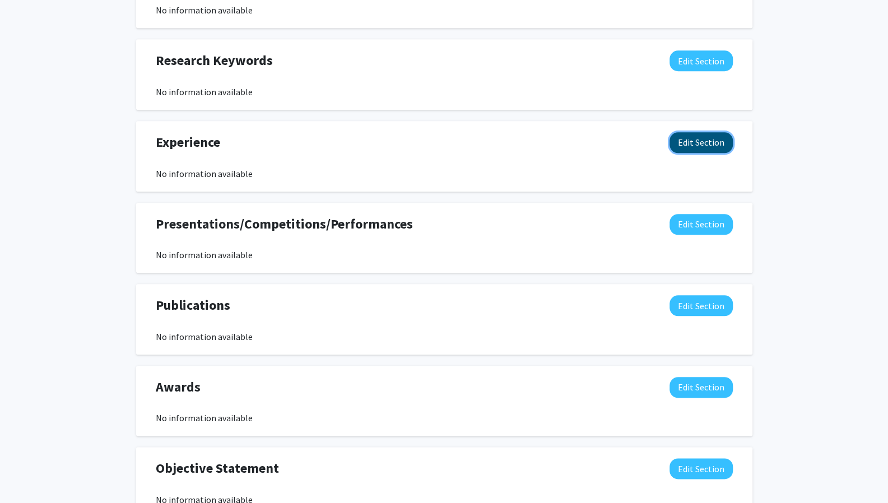
click at [708, 136] on button "Edit Section" at bounding box center [701, 142] width 63 height 21
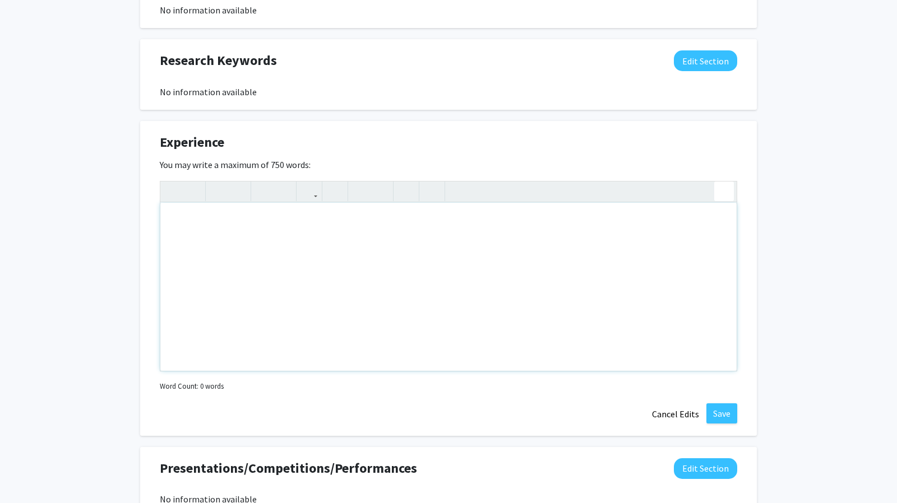
click at [722, 188] on div "Insert link Remove link" at bounding box center [448, 276] width 577 height 191
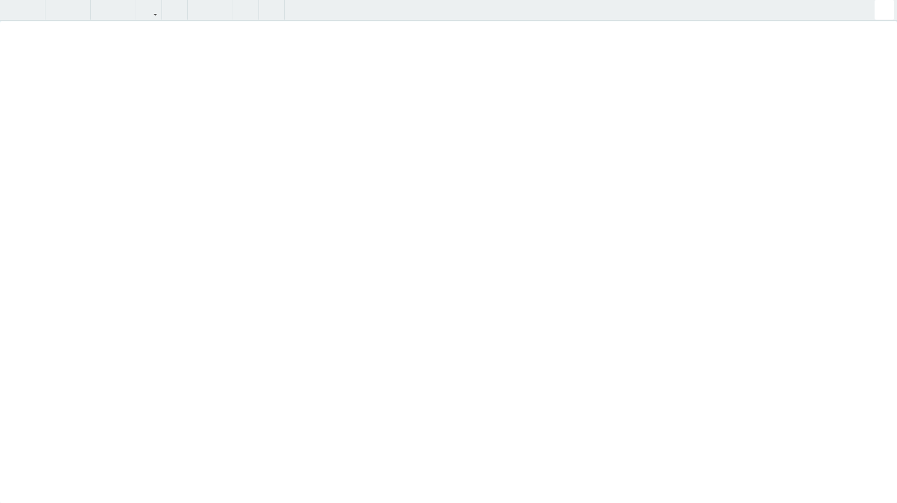
click at [883, 6] on div "[PERSON_NAME] Edit Section See Public View help Degree Level: Undergraduate Stu…" at bounding box center [448, 6] width 897 height 1166
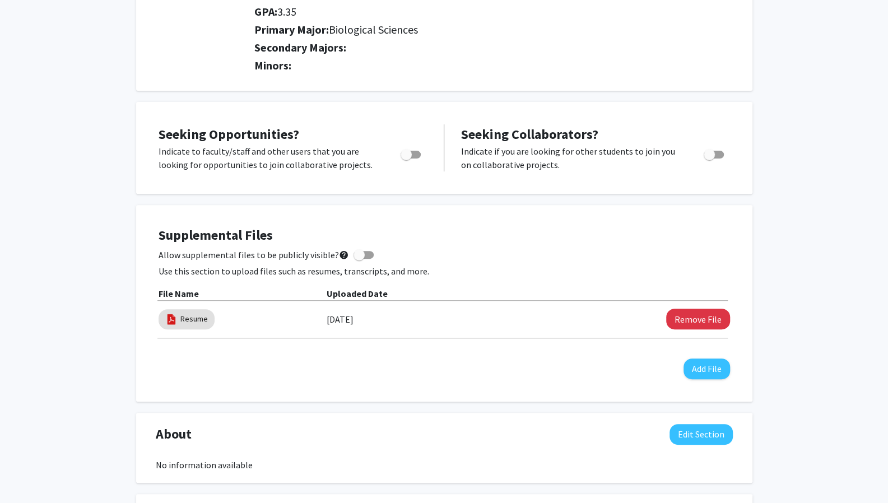
scroll to position [0, 0]
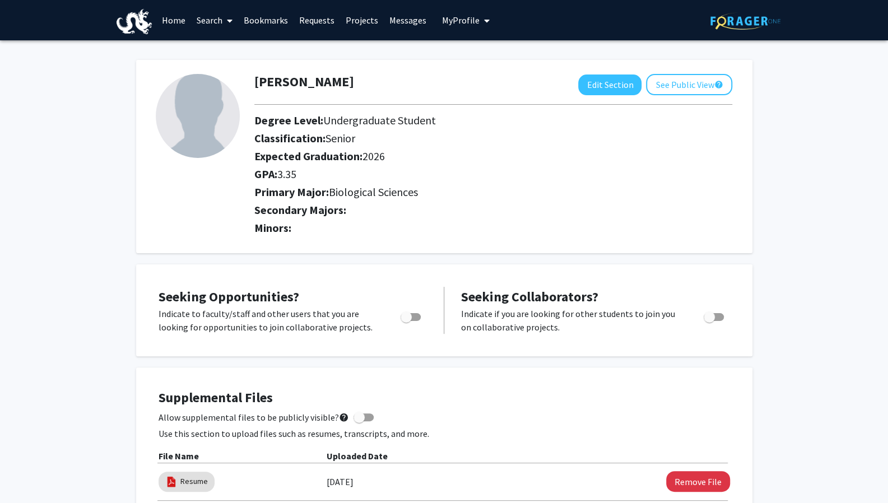
click at [472, 20] on span "My Profile" at bounding box center [461, 20] width 38 height 11
click at [478, 62] on span "View Profile" at bounding box center [512, 64] width 68 height 12
click at [405, 18] on link "Messages" at bounding box center [408, 20] width 48 height 39
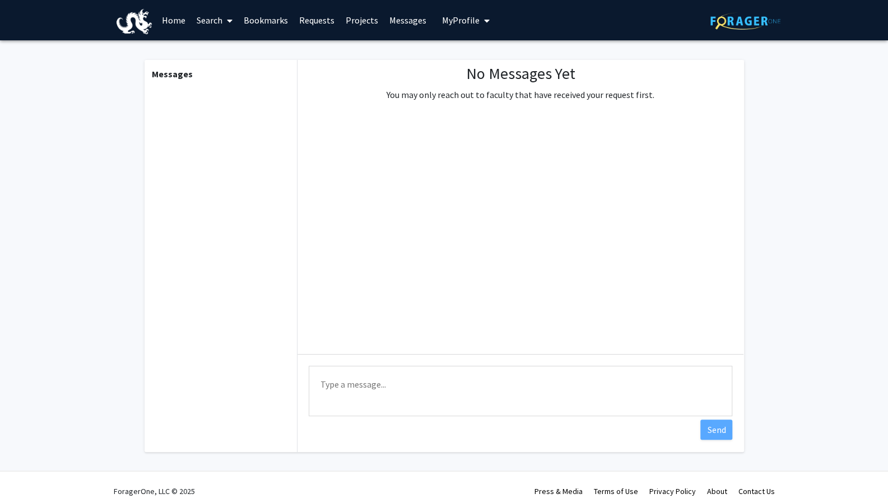
click at [345, 15] on link "Projects" at bounding box center [362, 20] width 44 height 39
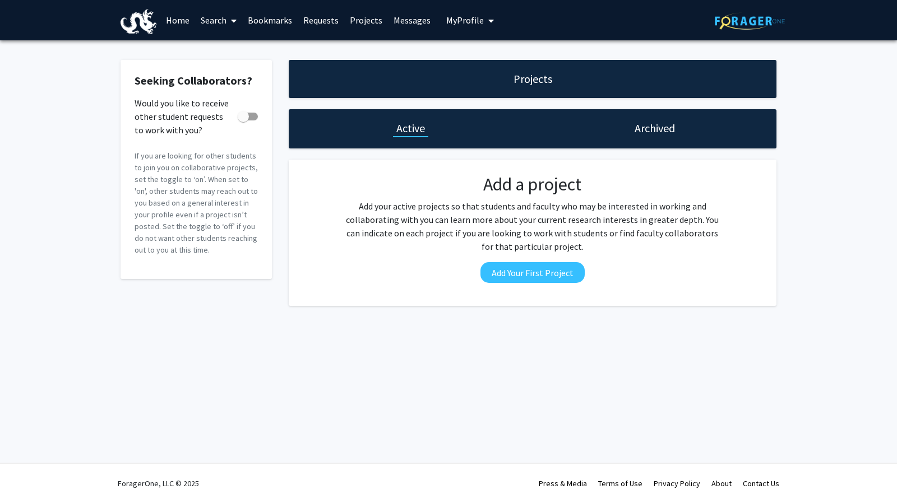
click at [657, 115] on div "Archived" at bounding box center [654, 128] width 244 height 39
click at [648, 124] on h1 "Archived" at bounding box center [654, 128] width 40 height 16
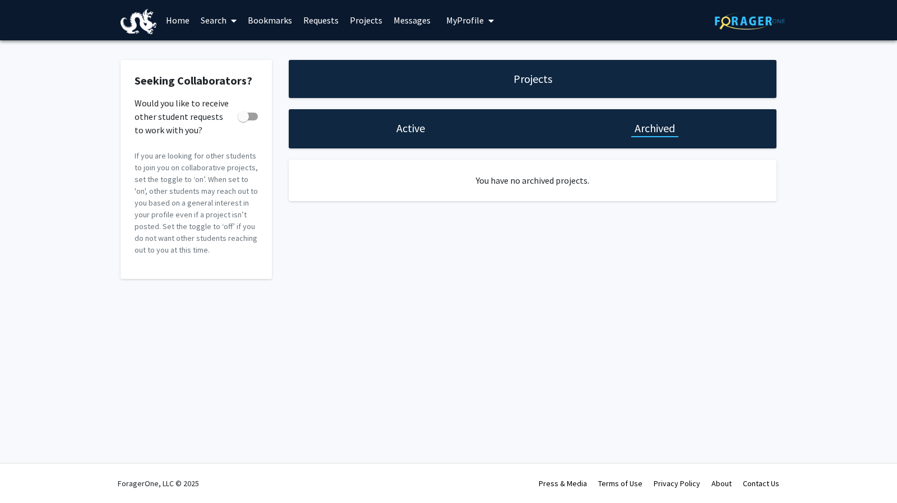
click at [559, 87] on div "Projects" at bounding box center [533, 79] width 488 height 38
click at [322, 20] on link "Requests" at bounding box center [321, 20] width 47 height 39
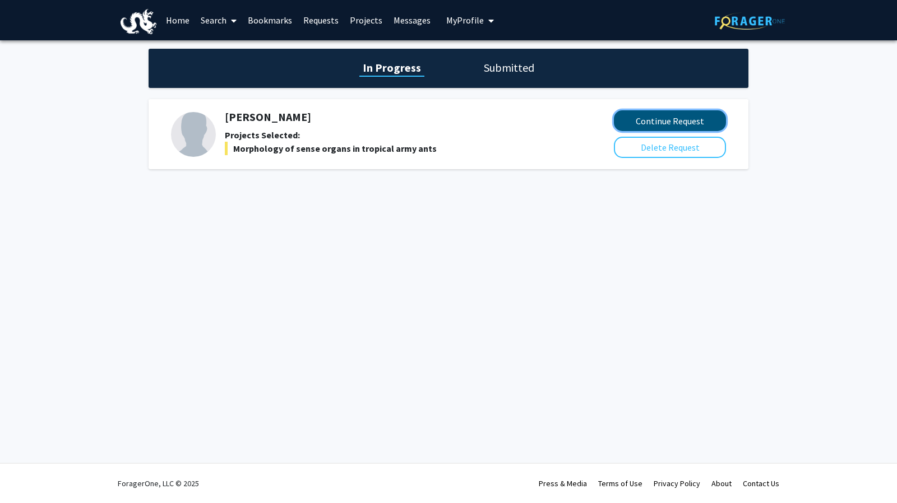
click at [636, 111] on button "Continue Request" at bounding box center [670, 120] width 112 height 21
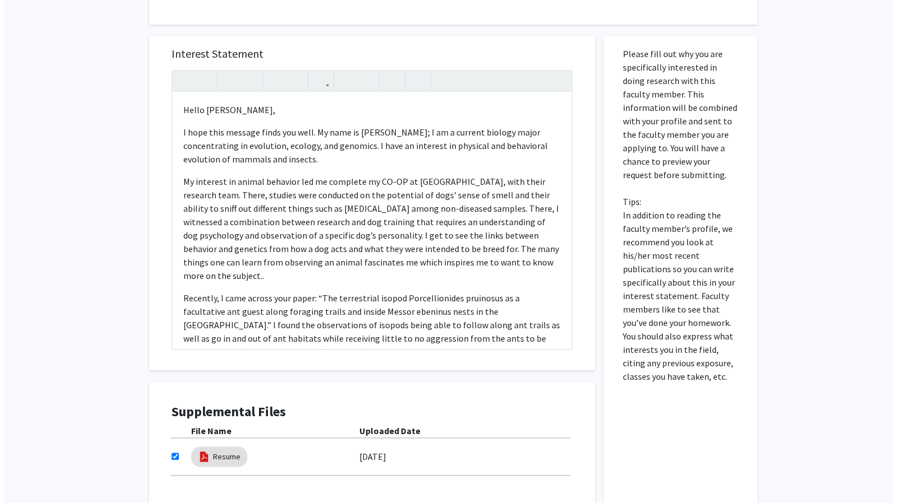
scroll to position [657, 0]
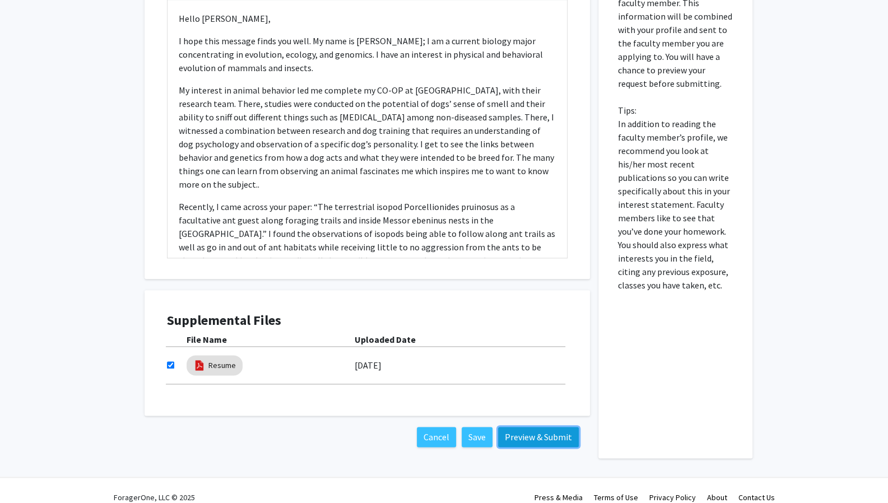
click at [553, 433] on button "Preview & Submit" at bounding box center [538, 437] width 81 height 20
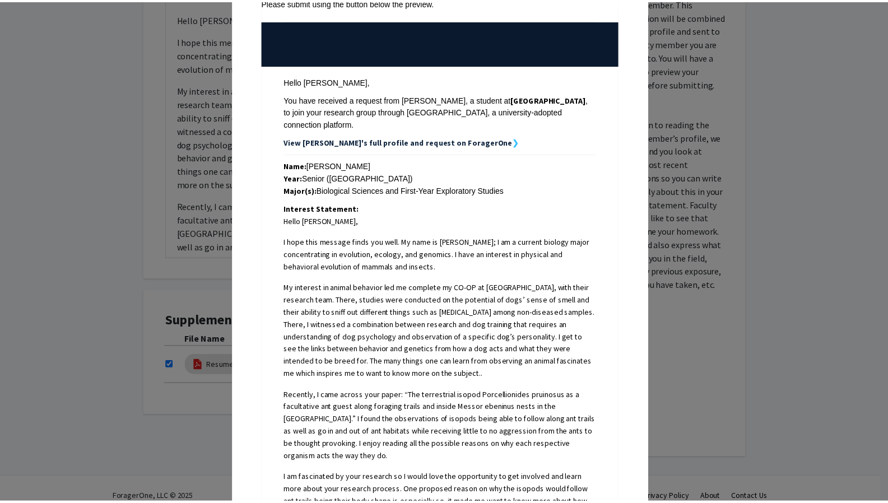
scroll to position [0, 0]
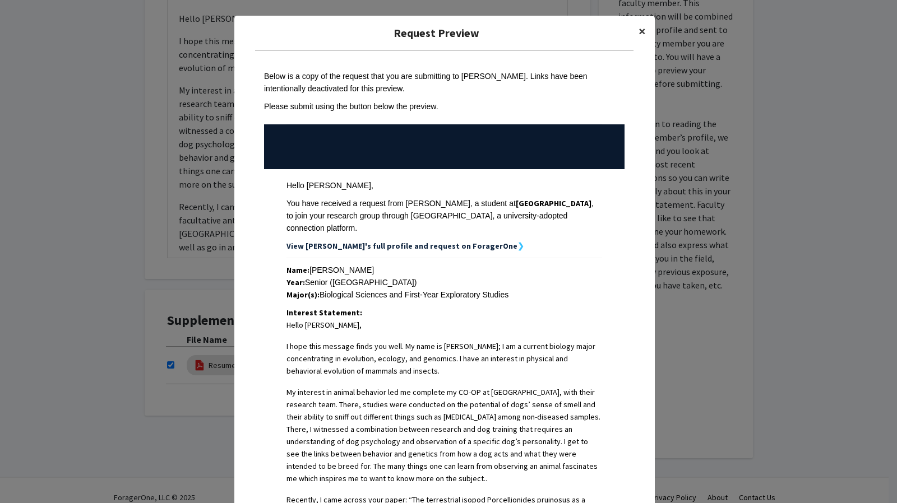
click at [632, 41] on button "×" at bounding box center [641, 31] width 25 height 31
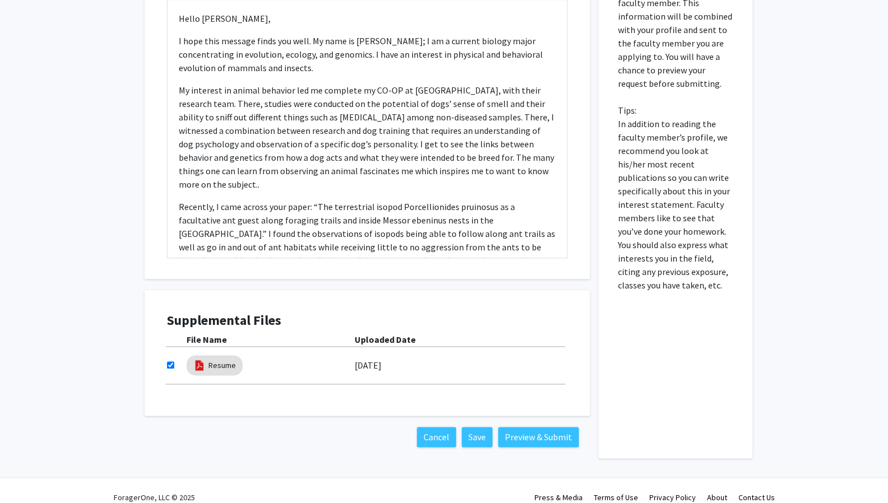
scroll to position [656, 0]
click at [479, 430] on button "Save" at bounding box center [477, 438] width 31 height 20
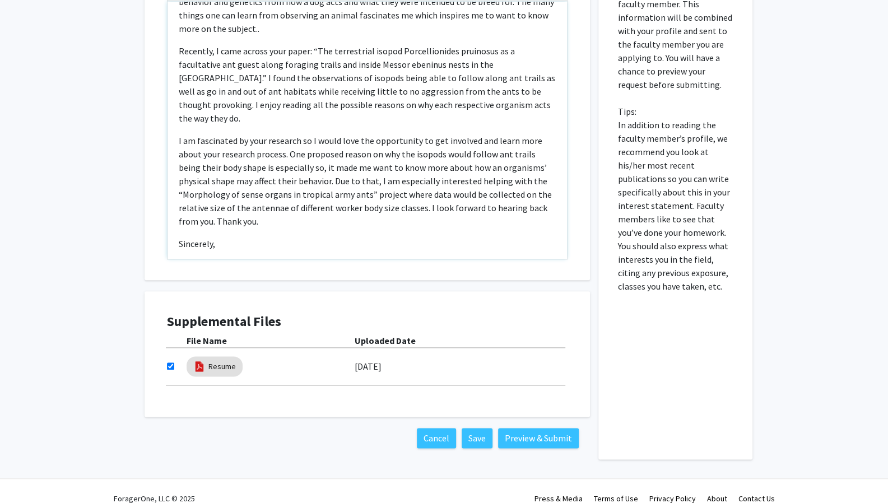
scroll to position [178, 0]
